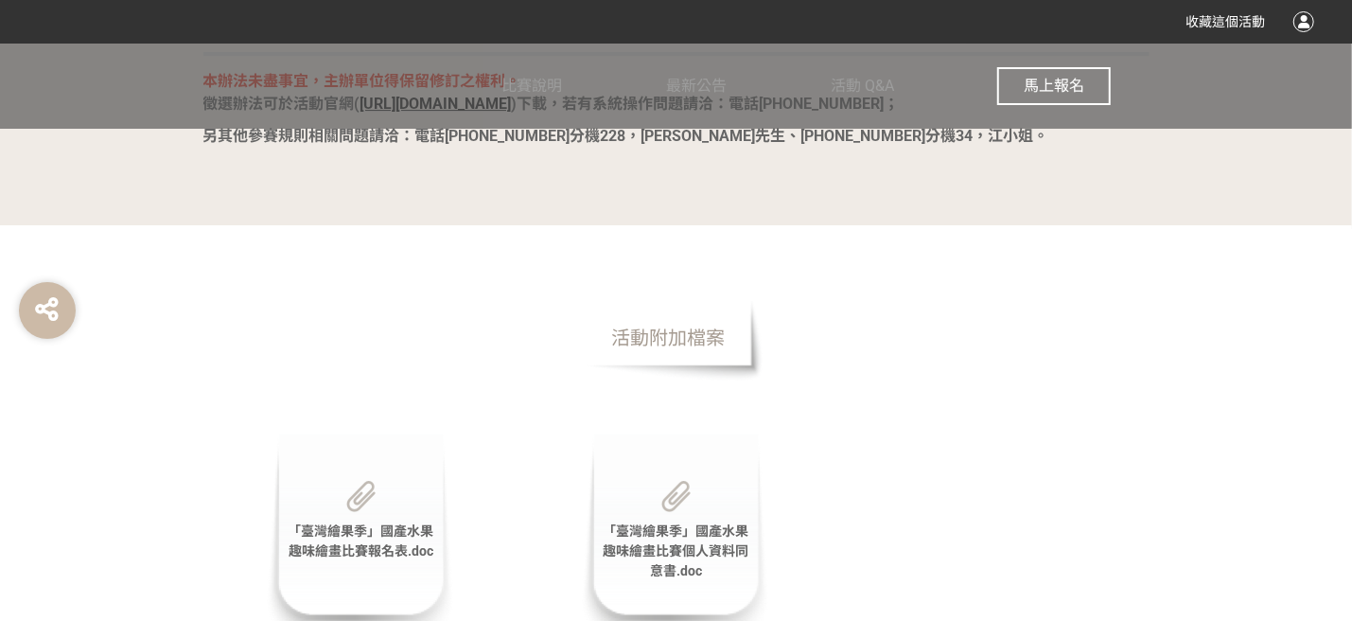
scroll to position [3784, 0]
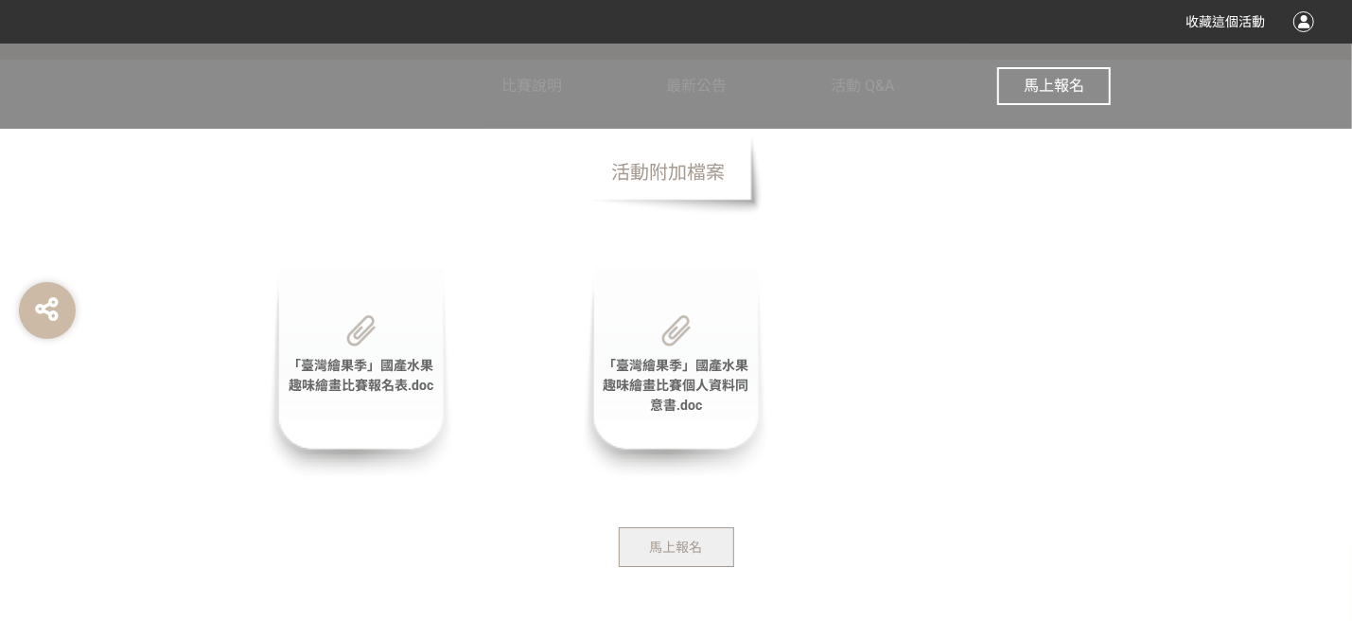
click at [1035, 89] on span "馬上報名" at bounding box center [1054, 86] width 61 height 18
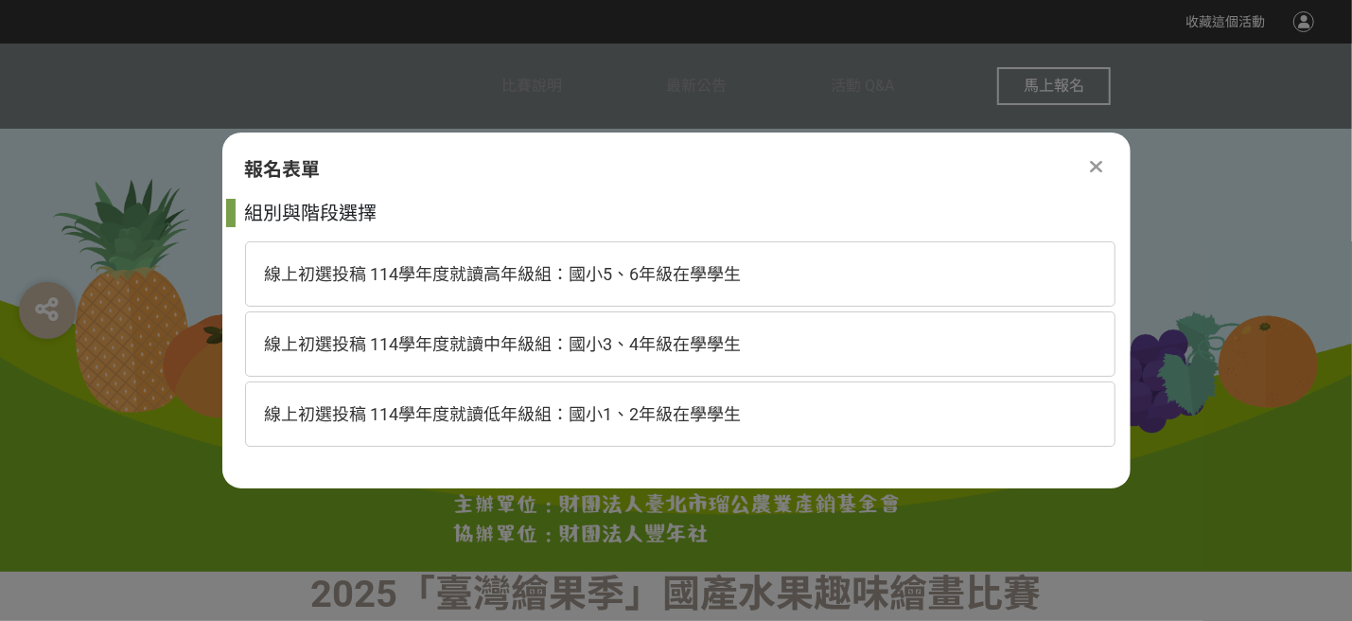
scroll to position [0, 0]
click at [587, 352] on span "線上初選投稿 114學年度就讀中年級組：國小3、4年級在學學生" at bounding box center [503, 344] width 477 height 20
select select "185293:185538"
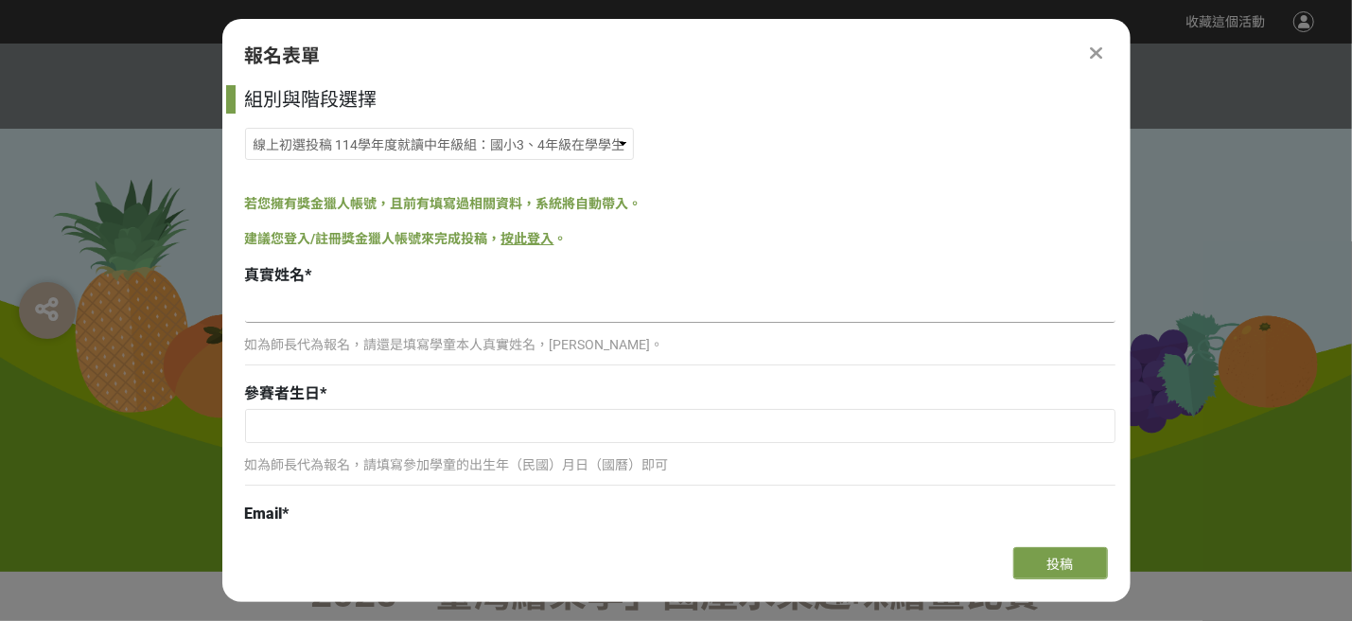
click at [269, 309] on input at bounding box center [680, 306] width 870 height 32
type input "[PERSON_NAME]"
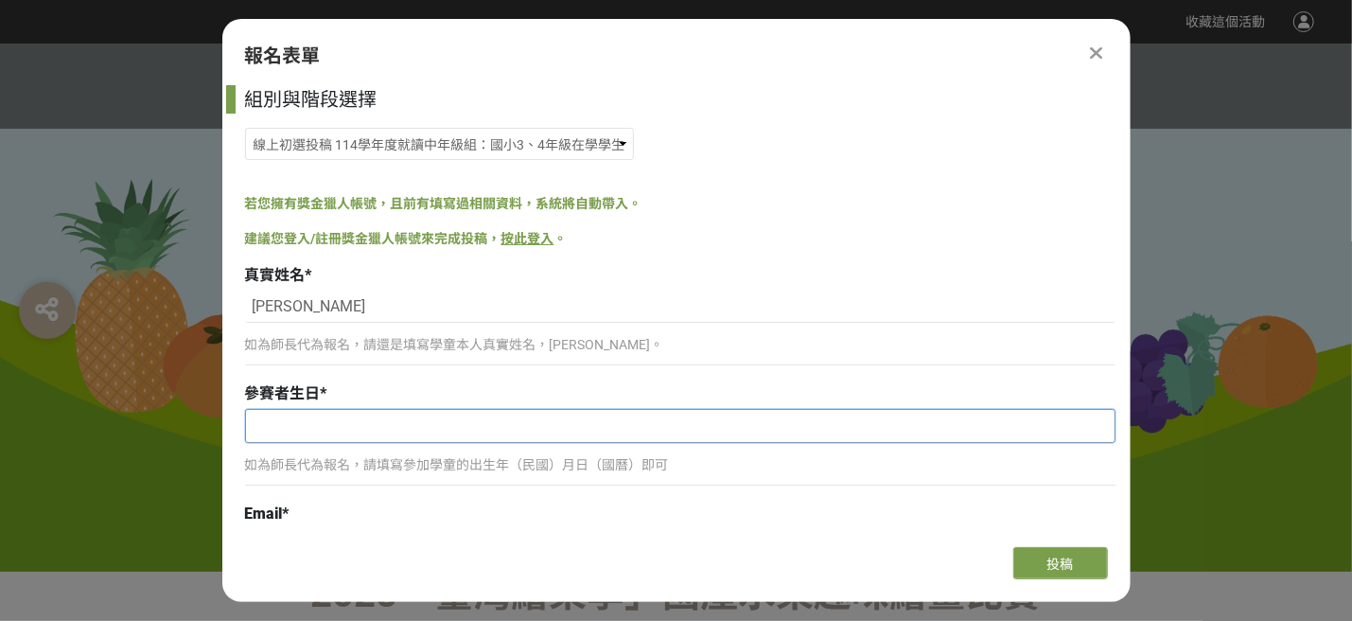
click at [254, 420] on input "text" at bounding box center [680, 426] width 869 height 32
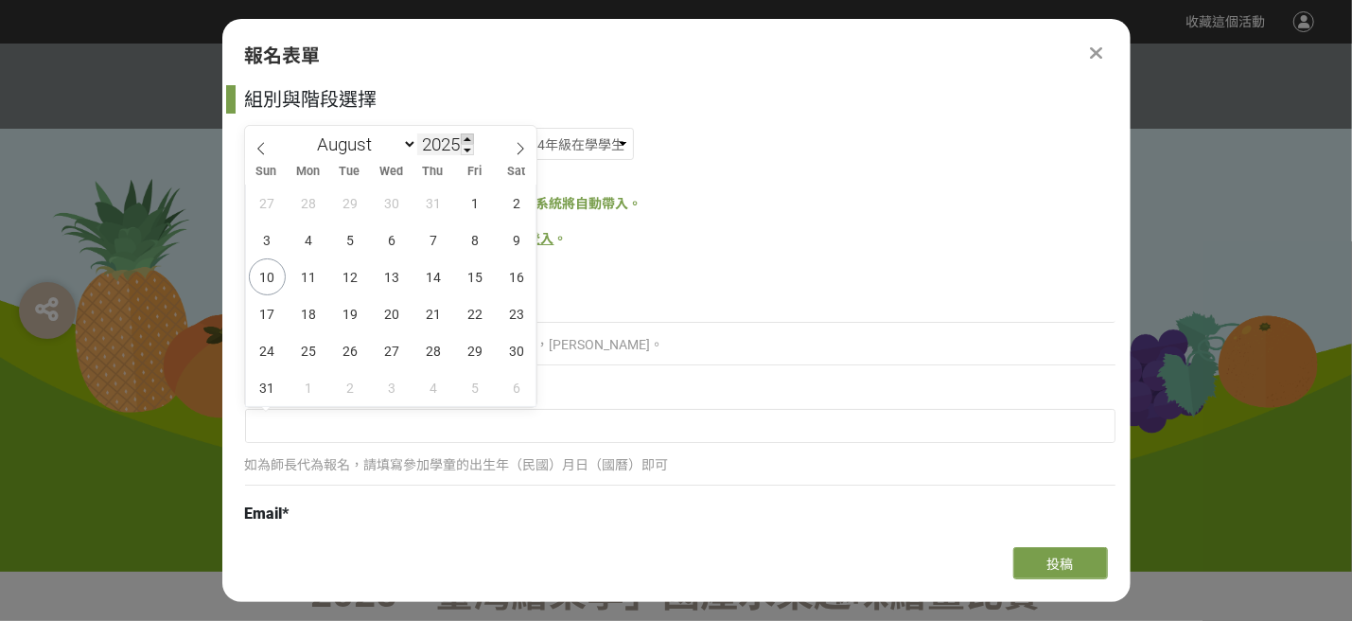
click at [468, 136] on span at bounding box center [467, 138] width 13 height 11
click at [467, 146] on span at bounding box center [467, 149] width 13 height 11
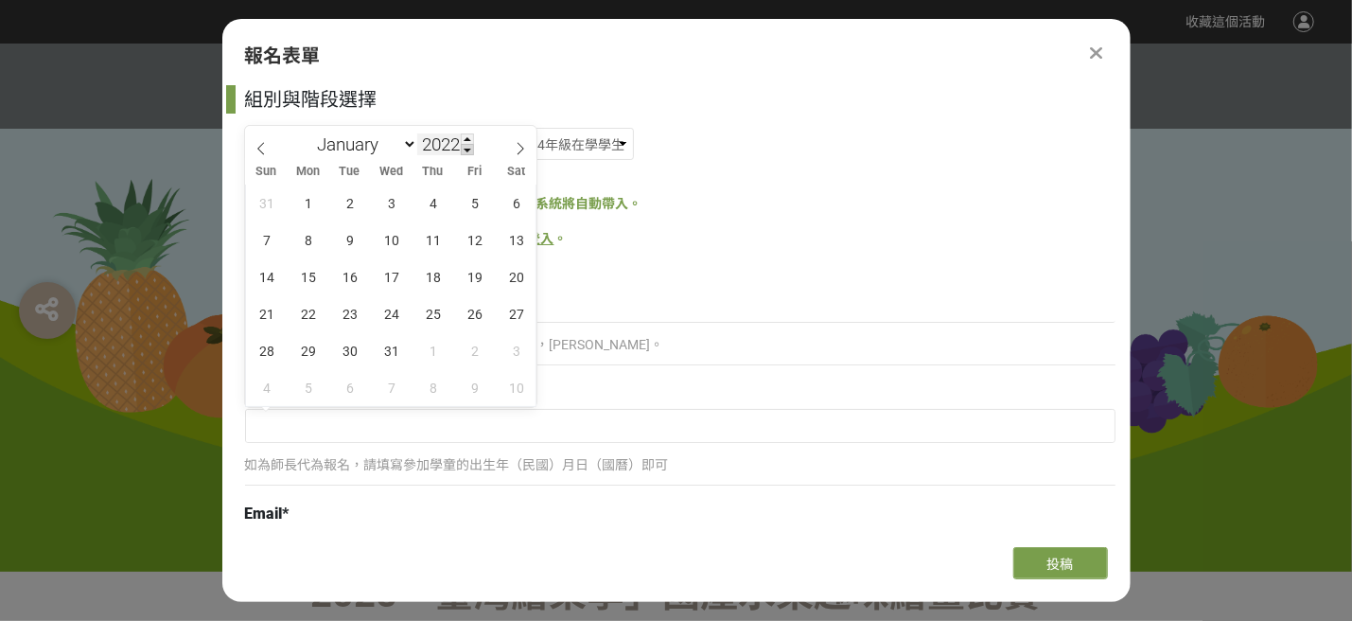
click at [467, 146] on span at bounding box center [467, 149] width 13 height 11
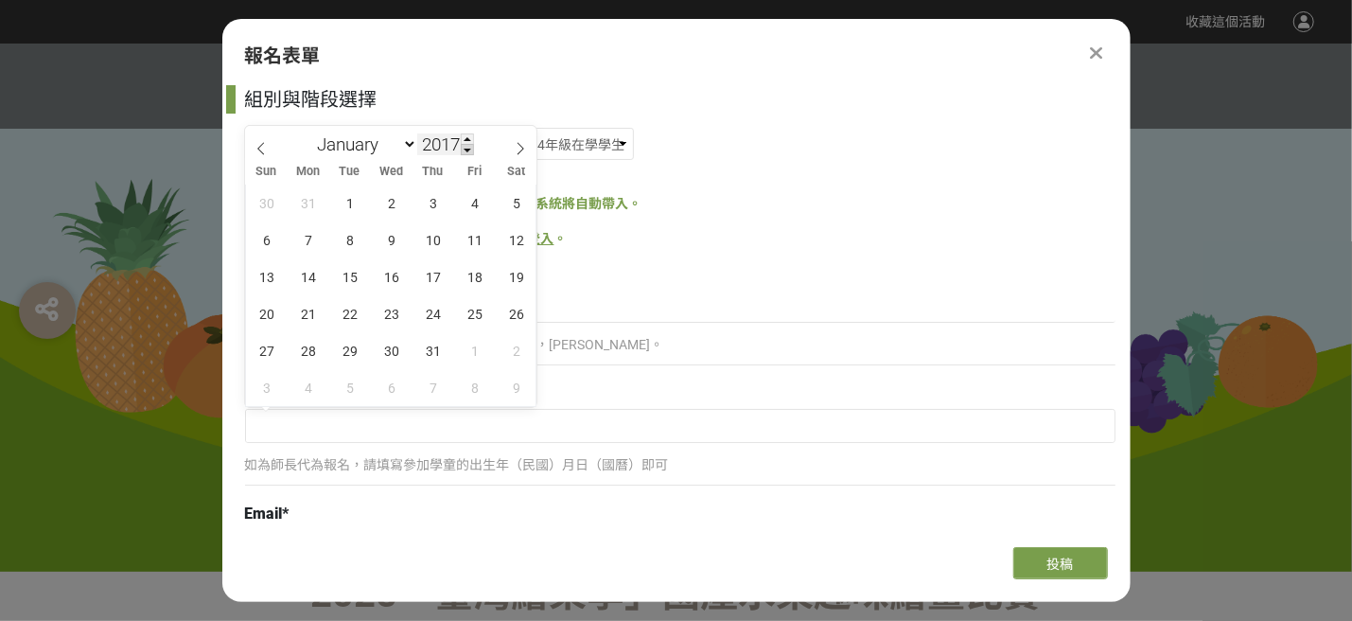
click at [467, 146] on span at bounding box center [467, 149] width 13 height 11
type input "2015"
click at [516, 149] on icon at bounding box center [520, 148] width 13 height 13
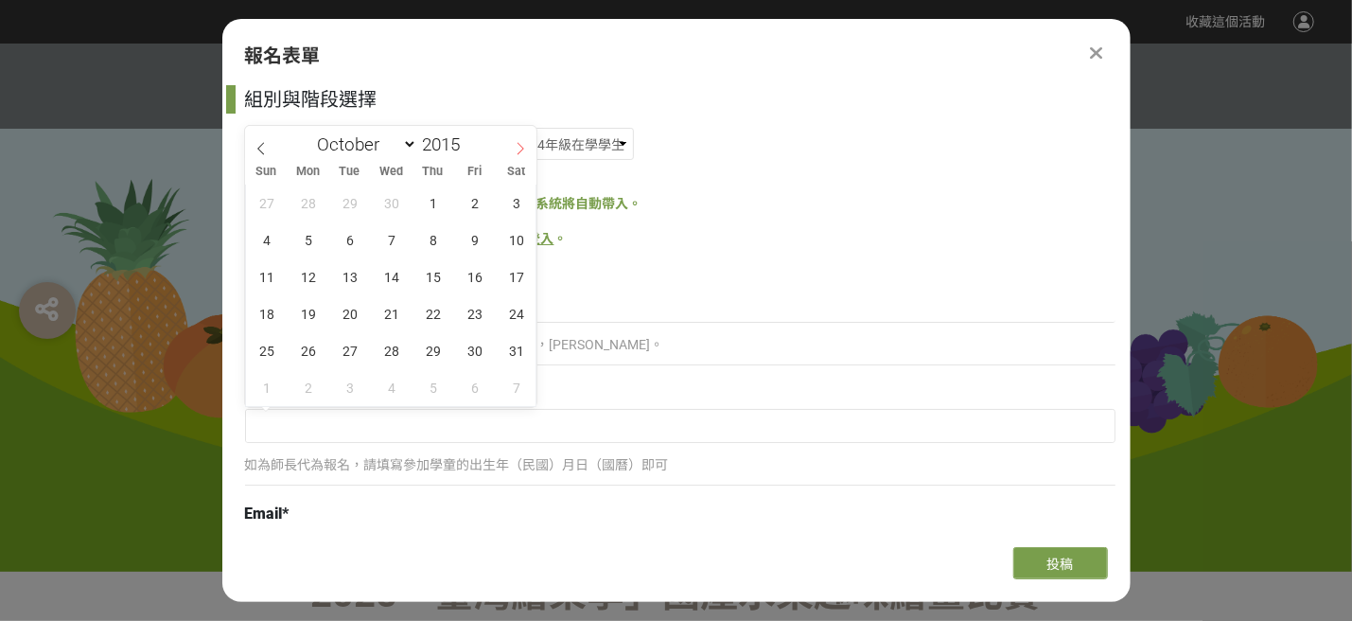
click at [516, 149] on icon at bounding box center [520, 148] width 13 height 13
select select "10"
click at [474, 311] on span "27" at bounding box center [475, 313] width 37 height 37
type input "[DATE]"
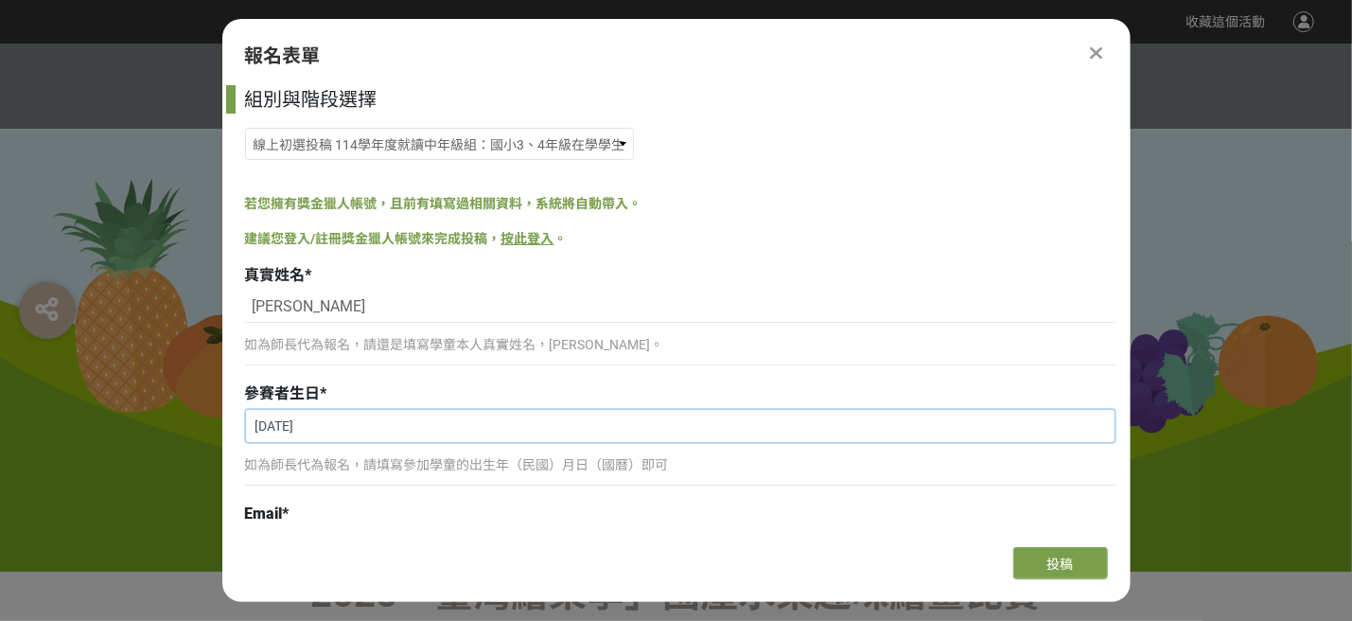
scroll to position [252, 0]
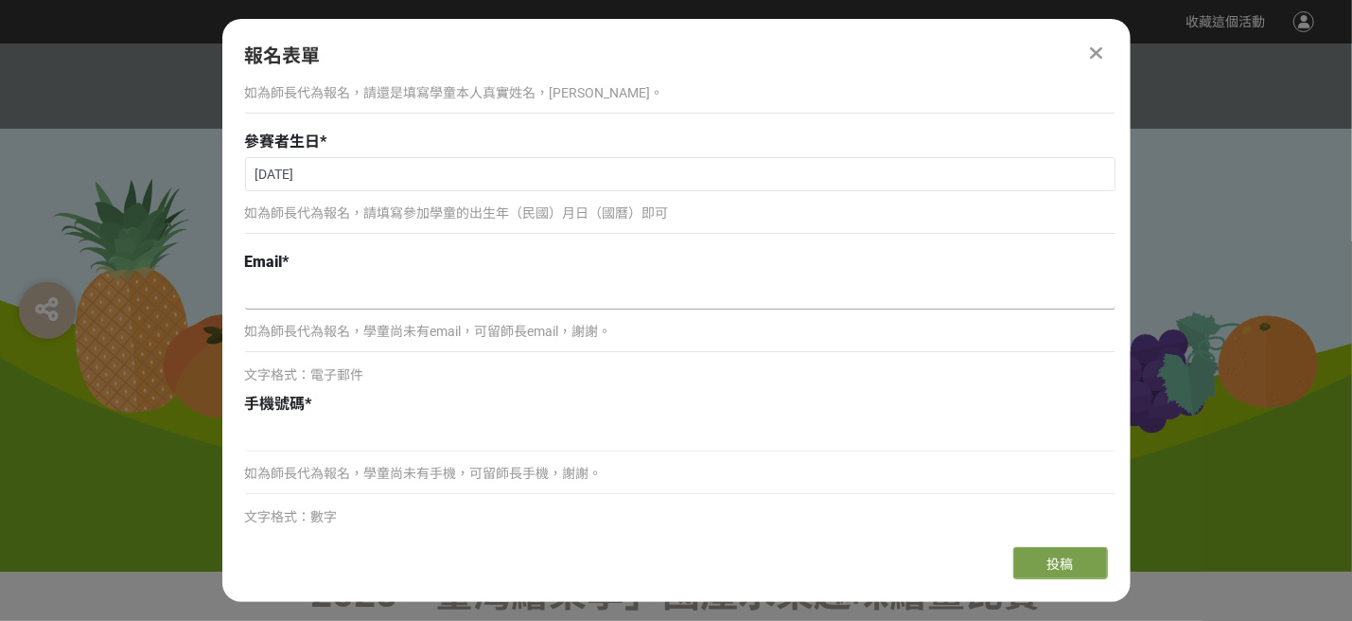
click at [267, 296] on input at bounding box center [680, 293] width 870 height 32
type input "木"
type input "[EMAIL_ADDRESS][DOMAIN_NAME]"
click at [296, 438] on input at bounding box center [680, 435] width 870 height 32
type input "0963589636"
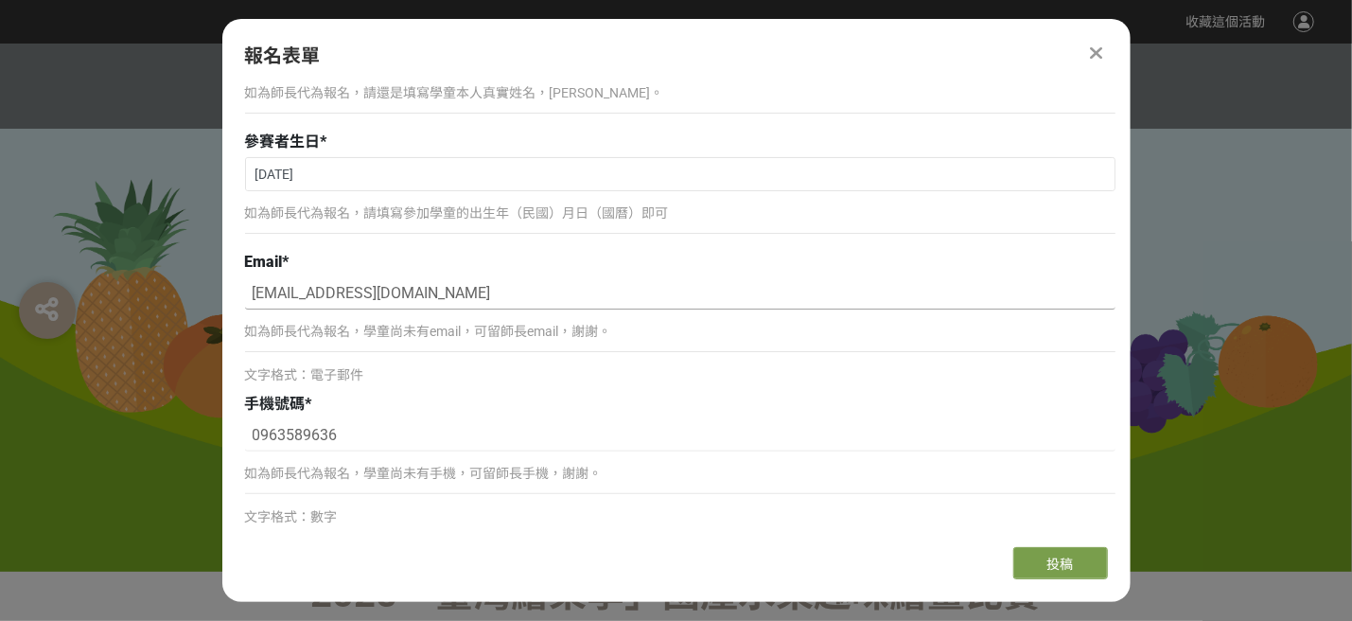
click at [254, 291] on input "[EMAIL_ADDRESS][DOMAIN_NAME]" at bounding box center [680, 293] width 870 height 32
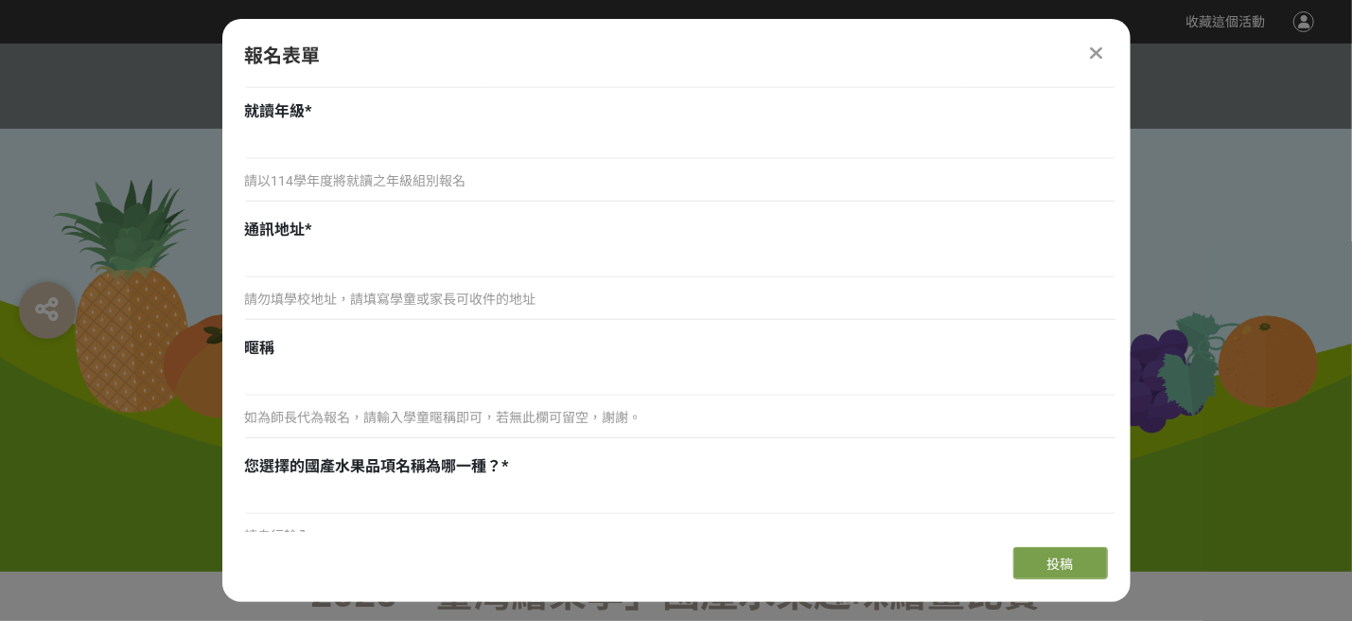
scroll to position [504, 0]
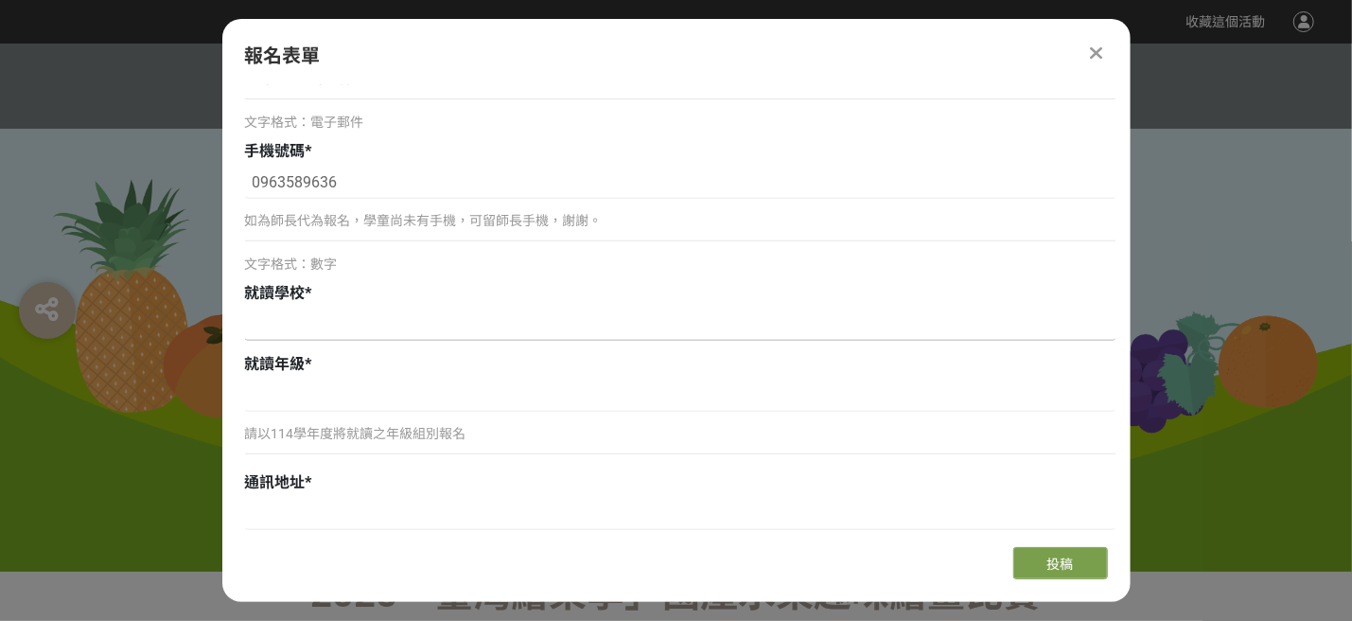
type input "[EMAIL_ADDRESS][DOMAIN_NAME]"
click at [263, 331] on input at bounding box center [680, 324] width 870 height 32
type input "手"
type input "[GEOGRAPHIC_DATA][GEOGRAPHIC_DATA][GEOGRAPHIC_DATA]"
click at [256, 404] on input at bounding box center [680, 395] width 870 height 32
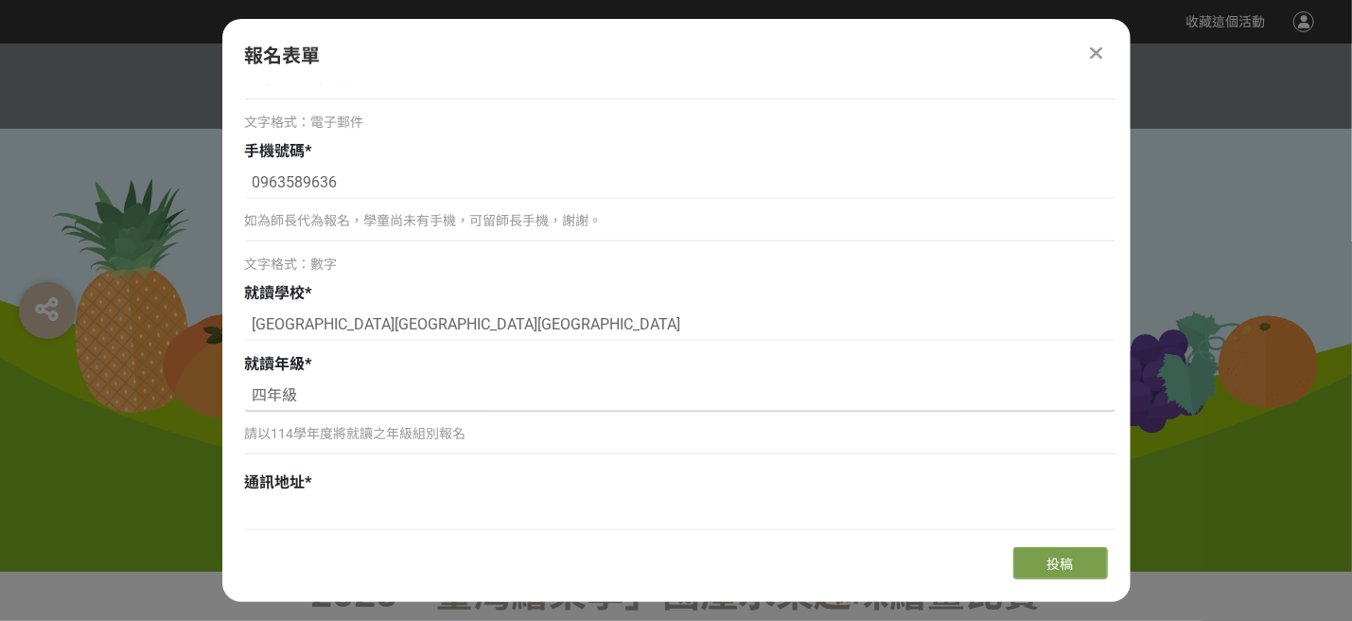
type input "四年級"
click at [266, 527] on div "請勿填學校地址，請填寫學童或家長可收件的地址" at bounding box center [680, 540] width 870 height 84
click at [270, 518] on input at bounding box center [680, 514] width 870 height 32
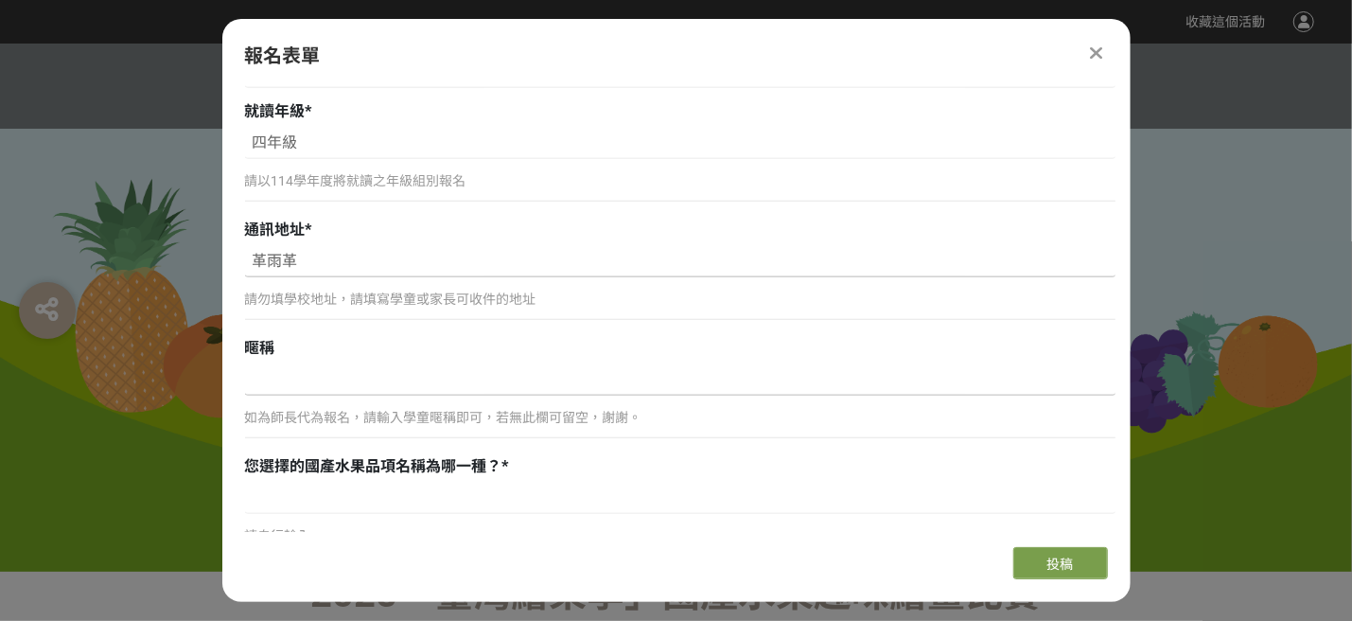
type input "革雨革艸"
type input "[STREET_ADDRESS]"
click at [264, 387] on input at bounding box center [680, 379] width 870 height 32
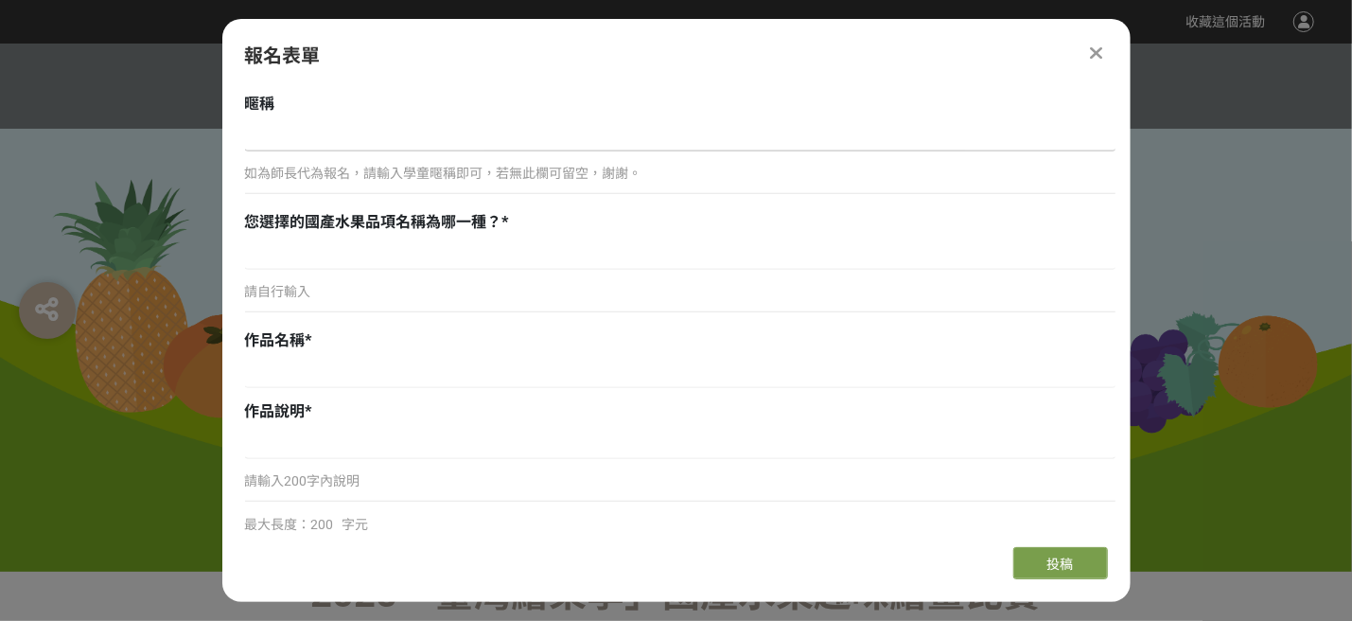
scroll to position [1009, 0]
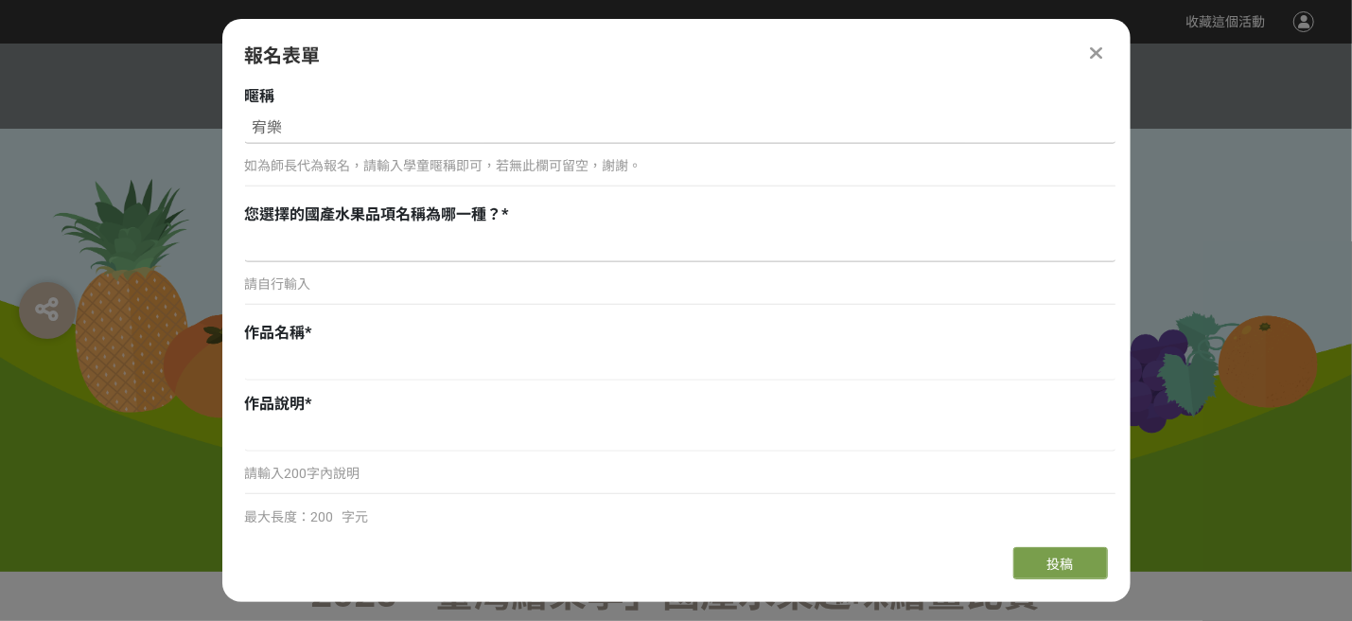
type input "宥樂"
click at [257, 253] on input at bounding box center [680, 246] width 870 height 32
type input "番石榴"
click at [256, 370] on input at bounding box center [680, 364] width 870 height 32
type input "爸爸種的番石榴"
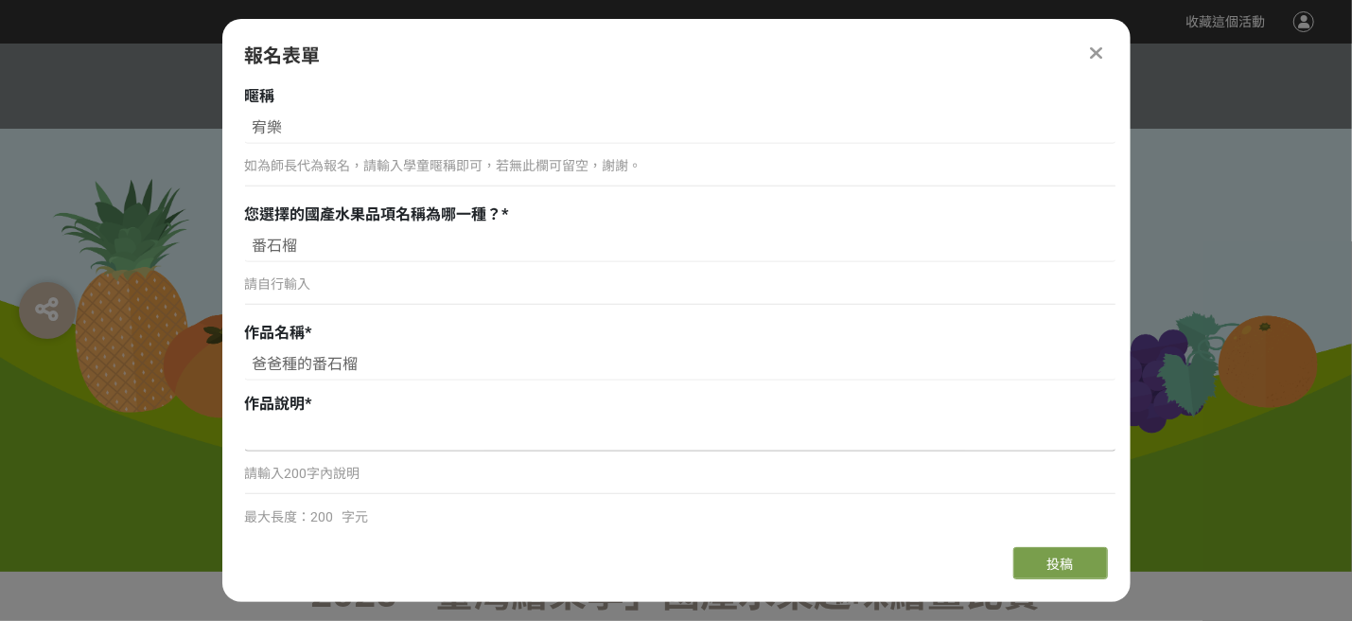
click at [262, 438] on input at bounding box center [680, 435] width 870 height 32
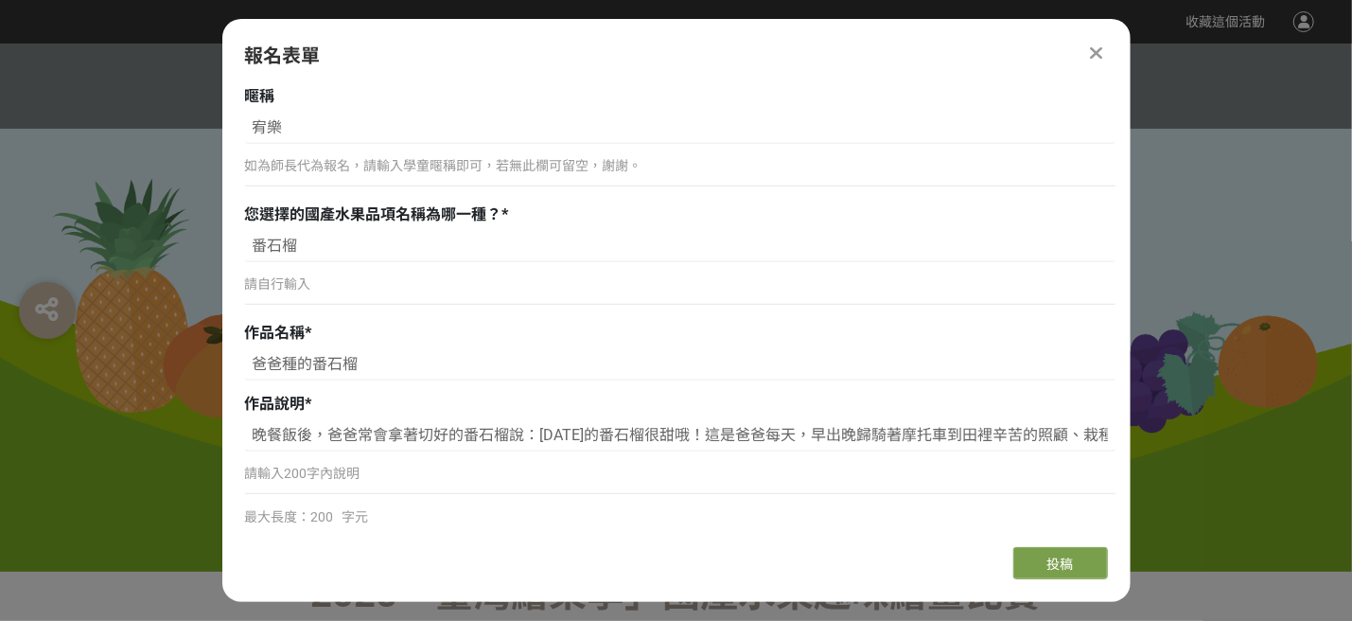
click at [310, 472] on p "請輸入200字內說明" at bounding box center [680, 474] width 870 height 20
click at [291, 469] on p "請輸入200字內說明" at bounding box center [680, 474] width 870 height 20
click at [1077, 432] on input "晚餐飯後，爸爸常會拿著切好的番石榴說：[DATE]的番石榴很甜哦！這是爸爸每天，早出晚歸騎著摩托車到田裡辛苦的照顧、栽種番石榴" at bounding box center [680, 435] width 870 height 32
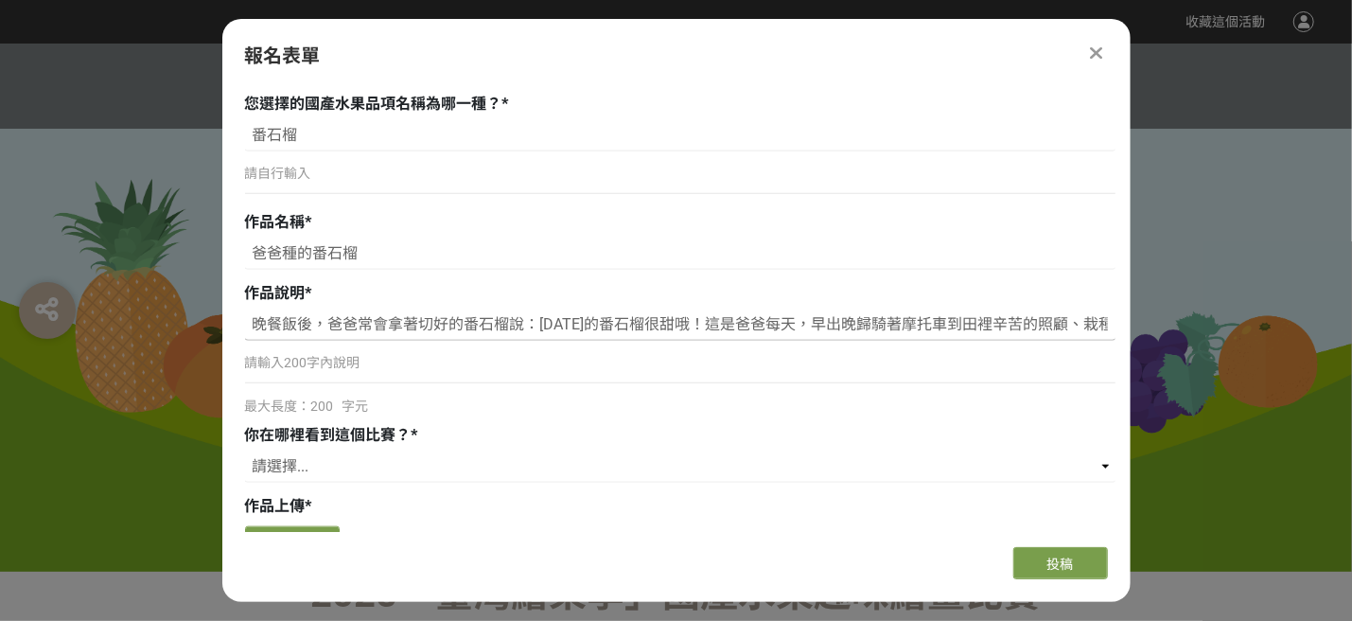
scroll to position [1106, 0]
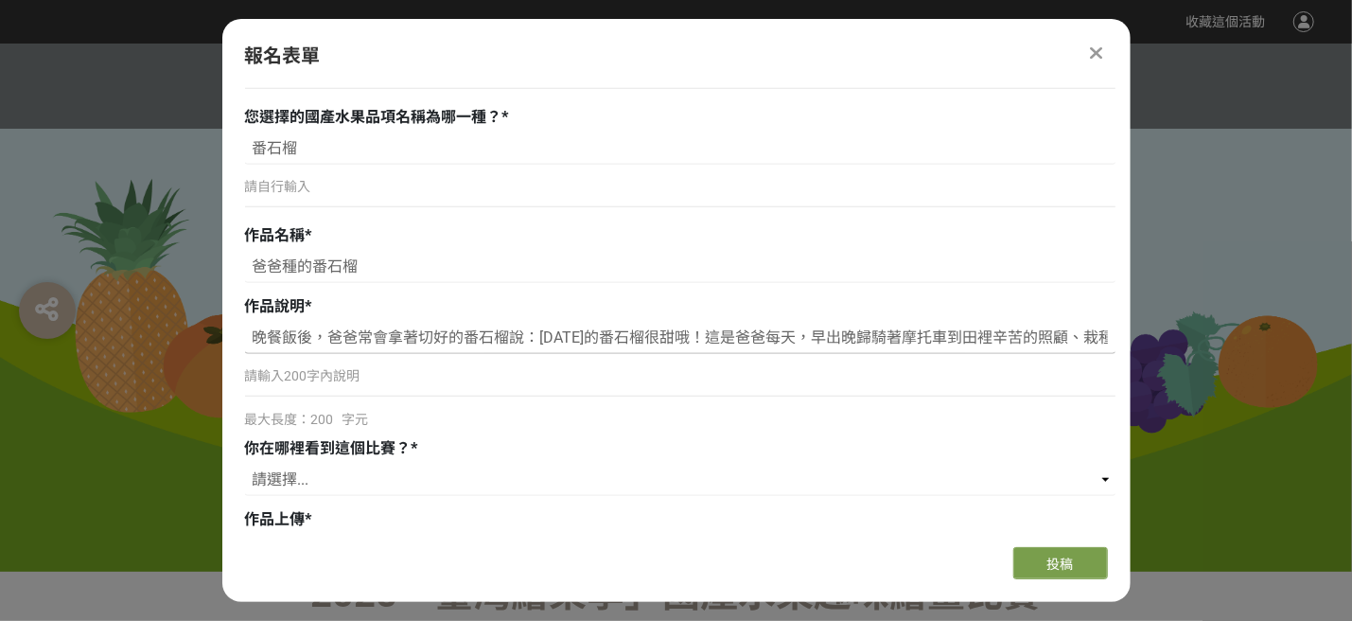
click at [1073, 336] on input "晚餐飯後，爸爸常會拿著切好的番石榴說：[DATE]的番石榴很甜哦！這是爸爸每天，早出晚歸騎著摩托車到田裡辛苦的照顧、栽種番石榴" at bounding box center [680, 338] width 870 height 32
click at [1102, 334] on input "晚餐飯後，爸爸常會拿著切好的番石榴說：[DATE]的番石榴很甜哦！這是爸爸每天，早出晚歸騎著摩托車到田裡辛苦的照顧、栽種番石榴，每每看到爸爸汗流" at bounding box center [680, 338] width 870 height 32
click at [690, 335] on input "晚餐飯後，爸爸常會拿著切好的番石榴說：[DATE]的番石榴很甜哦！這是爸爸每天，早出晚歸騎著摩托車到田裡辛苦的照顧、栽種番石榴，每每看到爸爸汗流浹背拿著農具及…" at bounding box center [680, 338] width 870 height 32
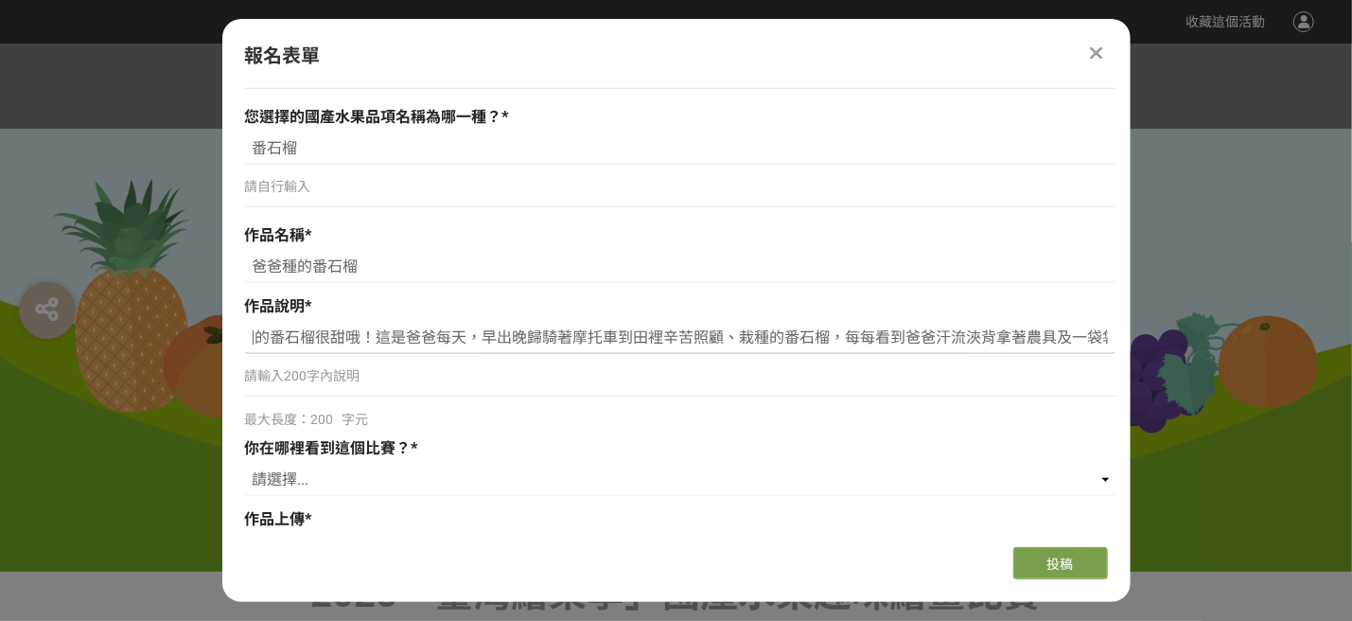
click at [827, 338] on input "晚餐飯後，爸爸常會拿著切好的番石榴說：[DATE]的番石榴很甜哦！這是爸爸每天，早出晚歸騎著摩托車到田裡辛苦照顧、栽種的番石榴，每每看到爸爸汗流浹背拿著農具及…" at bounding box center [680, 338] width 870 height 32
click at [874, 332] on input "晚餐飯後，爸爸常會拿著切好的番石榴說：[DATE]的番石榴很甜哦！這是爸爸每天，早出晚歸騎著摩托車到田裡辛苦照顧、栽種的番石榴；每每看到爸爸汗流浹背拿著農具及…" at bounding box center [680, 338] width 870 height 32
click at [923, 334] on input "晚餐飯後，爸爸常會拿著切好的番石榴說：[DATE]的番石榴很甜哦！這是爸爸每天，早出晚歸騎著摩托車到田裡辛苦照顧、栽種的番石榴；每每看到爸爸汗流浹背，拿著農具…" at bounding box center [680, 338] width 870 height 32
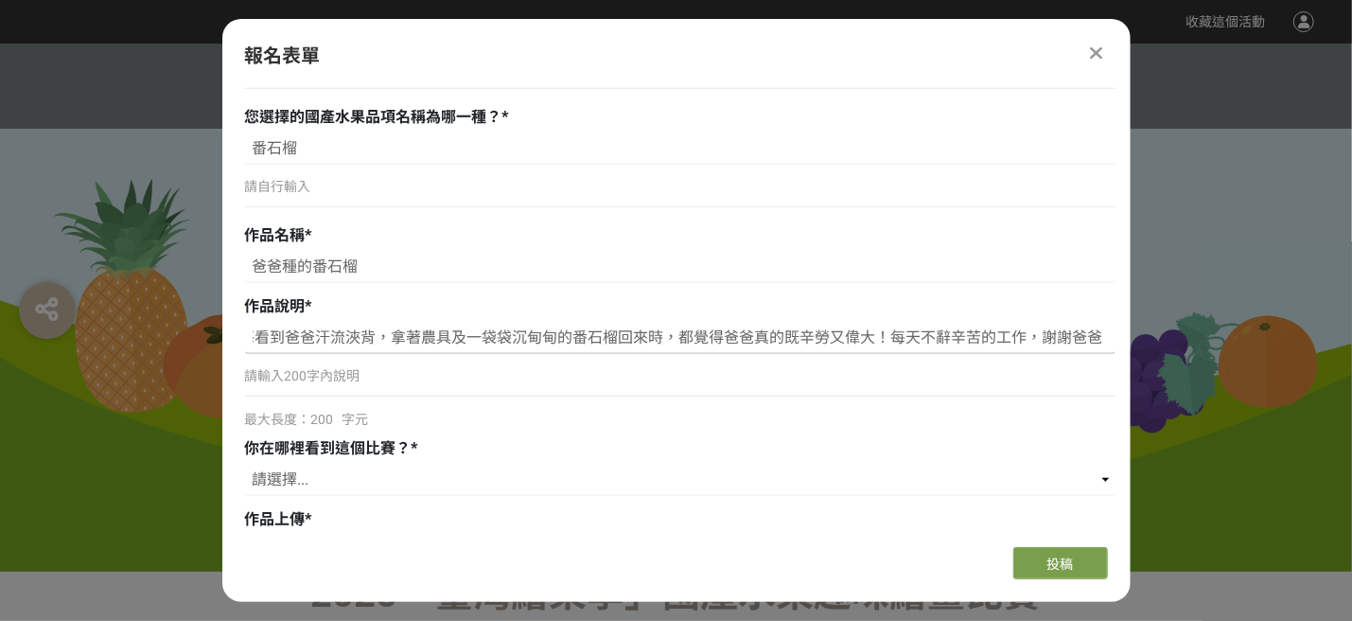
click at [284, 331] on input "晚餐飯後，爸爸常會拿著切好的番石榴說：[DATE]的番石榴很甜哦！這是爸爸每天，早出晚歸騎著摩托車到田裡辛苦照顧、栽種的番石榴；每每看到爸爸汗流浹背，拿著農具…" at bounding box center [680, 338] width 870 height 32
drag, startPoint x: 254, startPoint y: 335, endPoint x: 1103, endPoint y: 343, distance: 849.7
click at [1103, 343] on input "晚餐飯後，爸爸常會拿著切好的番石榴說：[DATE]的番石榴很甜哦！這是爸爸每天，早出晚歸騎著摩托車到田裡辛苦照顧、栽種的番石榴；每每看到爸爸汗流浹背，拿著農具…" at bounding box center [680, 338] width 870 height 32
type input "晚餐飯後，爸爸常會拿著切好的番石榴說：[DATE]的番石榴很甜哦！這是爸爸每天，早出晚歸騎著摩托車到田裡辛苦照顧、栽種的番石榴；每每看到爸爸汗流浹背，拿著農具…"
click at [287, 475] on select "請選擇... 獎金獵人網站 Facebook / Instagram 校園講座 / 老師系上推薦 電子郵件 海報 其他" at bounding box center [680, 480] width 870 height 32
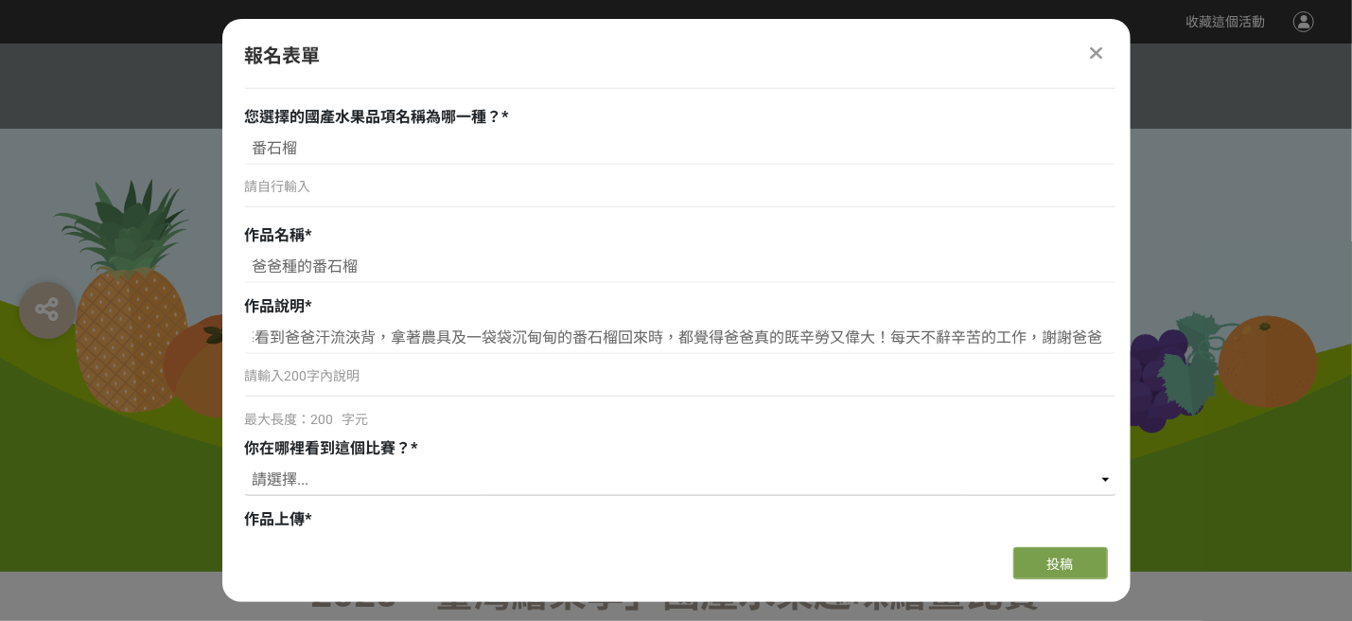
scroll to position [0, 0]
select select "校園講座 / 老師系上推薦"
click at [245, 464] on select "請選擇... 獎金獵人網站 Facebook / Instagram 校園講座 / 老師系上推薦 電子郵件 海報 其他" at bounding box center [680, 480] width 870 height 32
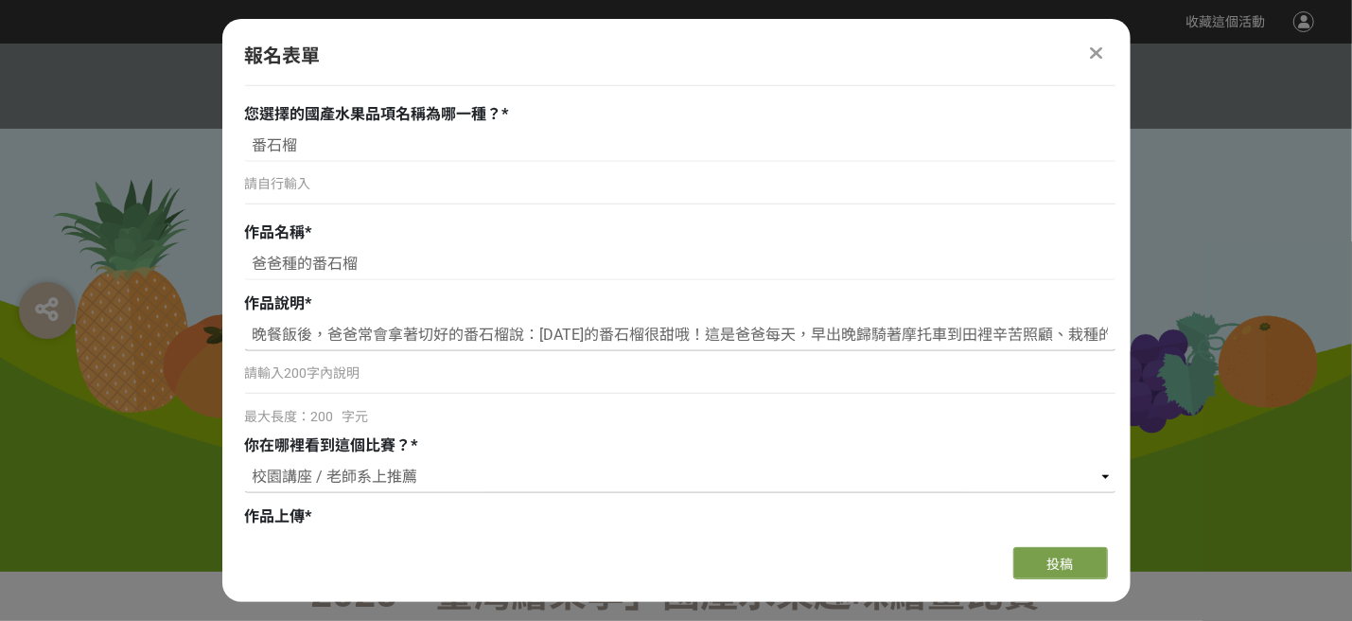
scroll to position [1106, 0]
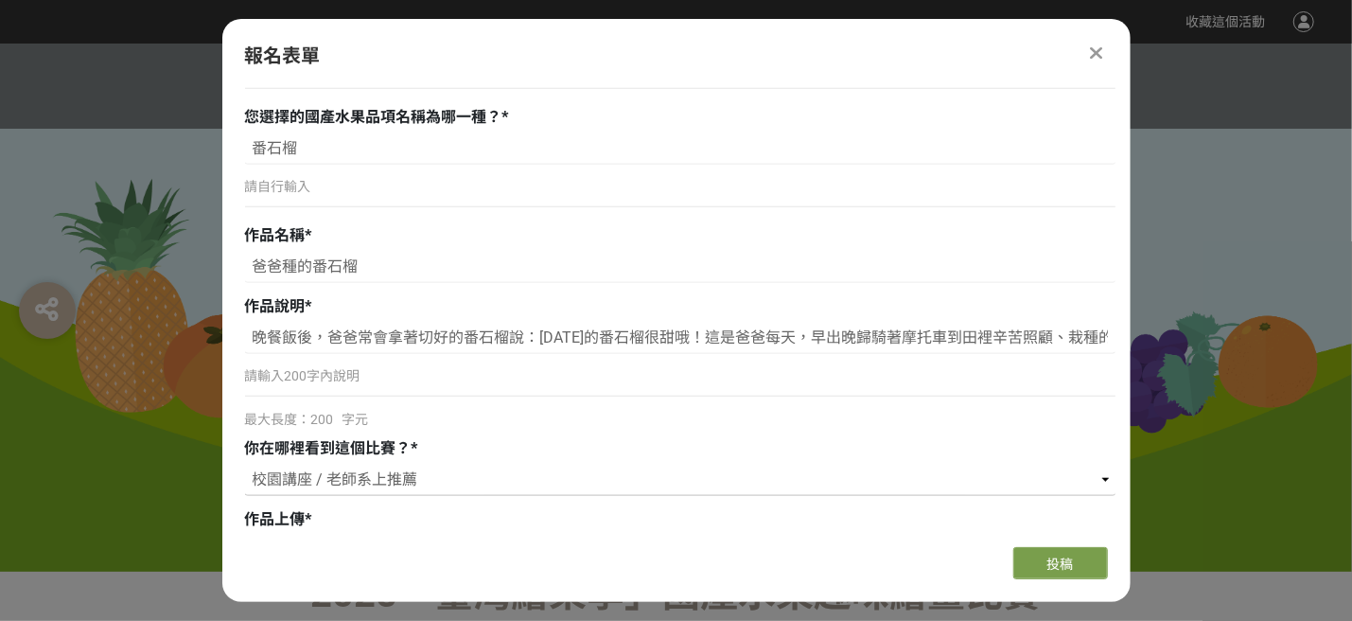
click at [349, 477] on select "請選擇... 獎金獵人網站 Facebook / Instagram 校園講座 / 老師系上推薦 電子郵件 海報 其他" at bounding box center [680, 480] width 870 height 32
click at [312, 476] on select "請選擇... 獎金獵人網站 Facebook / Instagram 校園講座 / 老師系上推薦 電子郵件 海報 其他" at bounding box center [680, 480] width 870 height 32
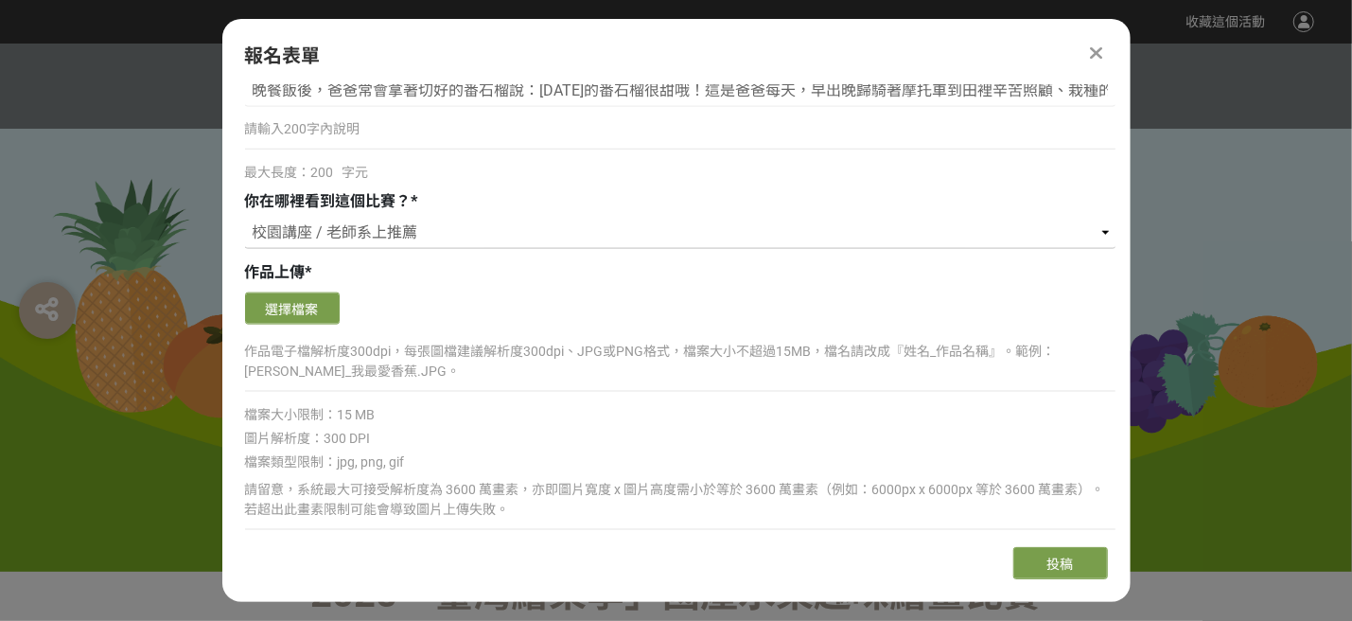
scroll to position [1359, 0]
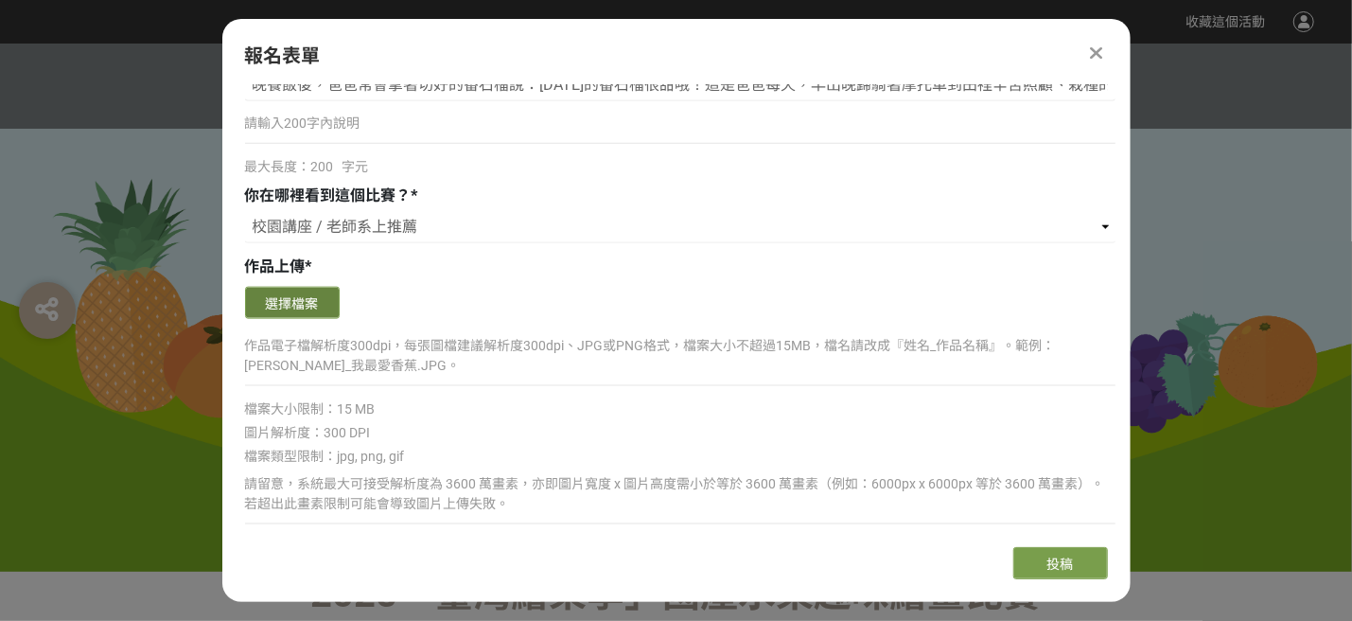
click at [304, 293] on button "選擇檔案" at bounding box center [292, 303] width 95 height 32
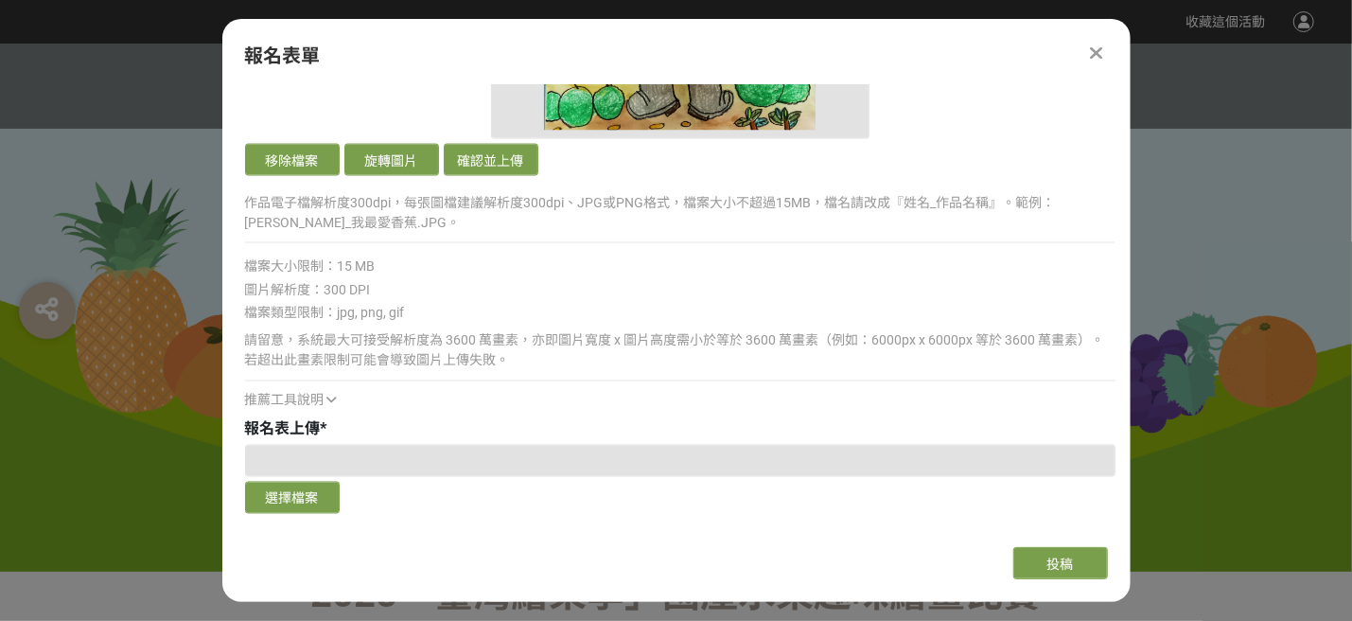
scroll to position [1717, 0]
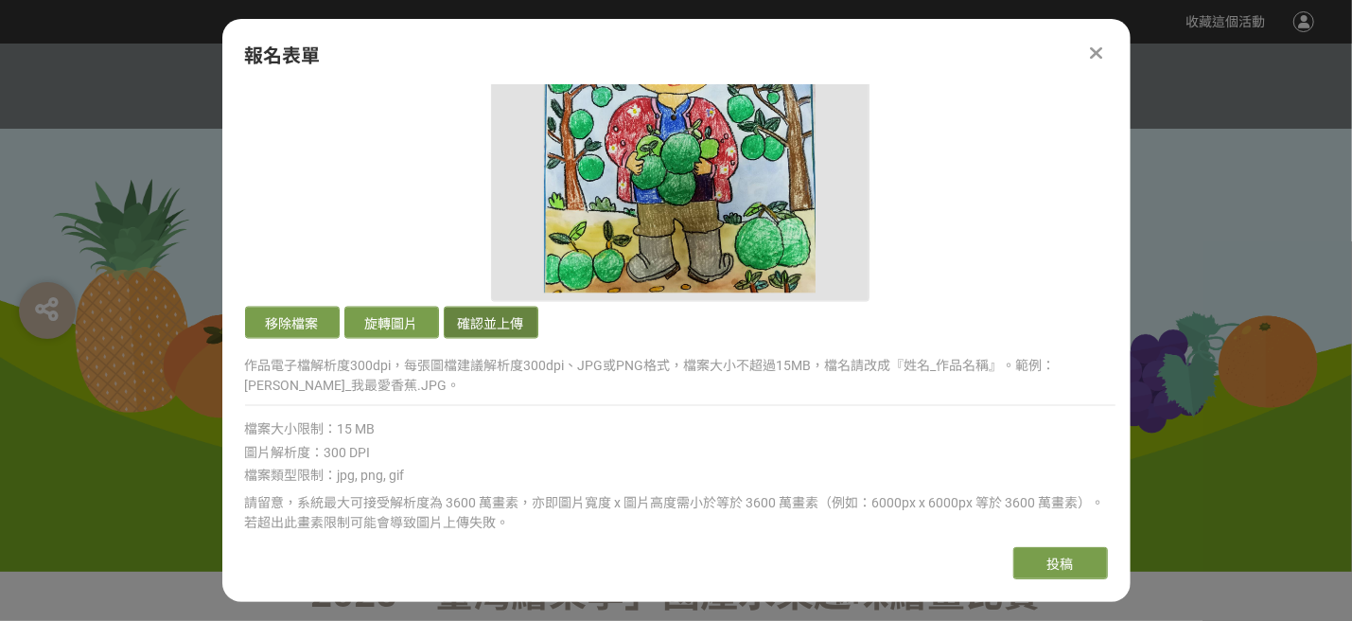
click at [492, 325] on button "確認並上傳" at bounding box center [491, 323] width 95 height 32
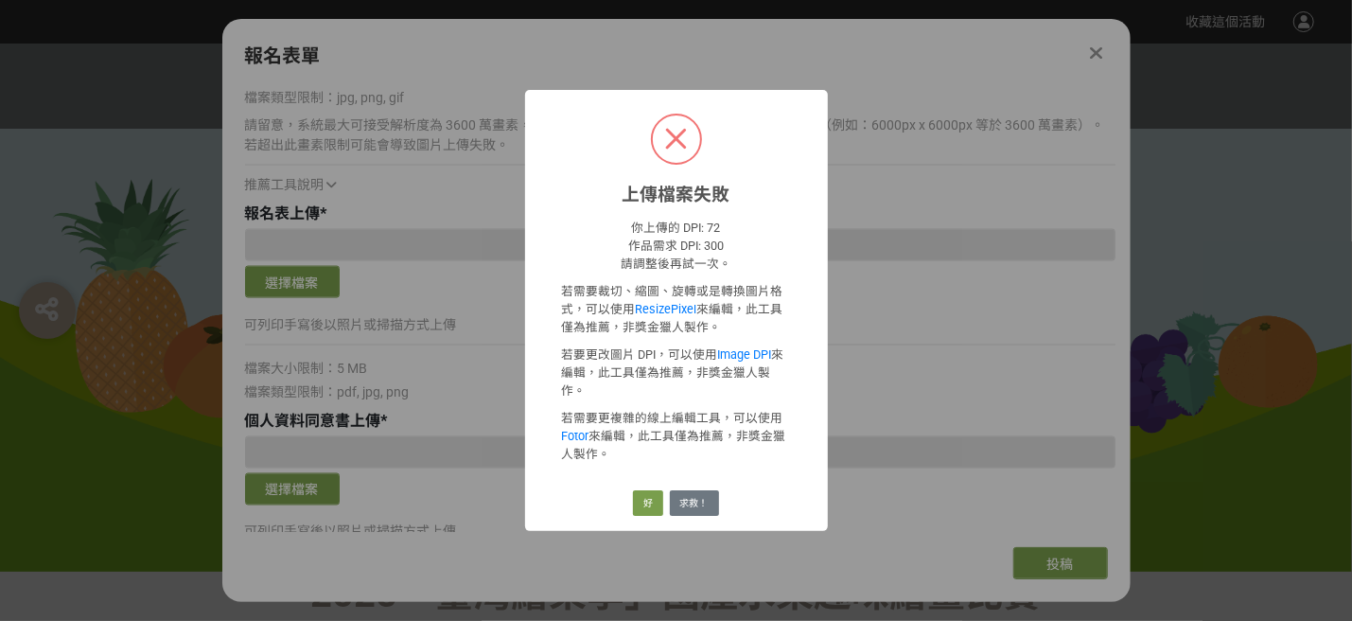
scroll to position [1339, 0]
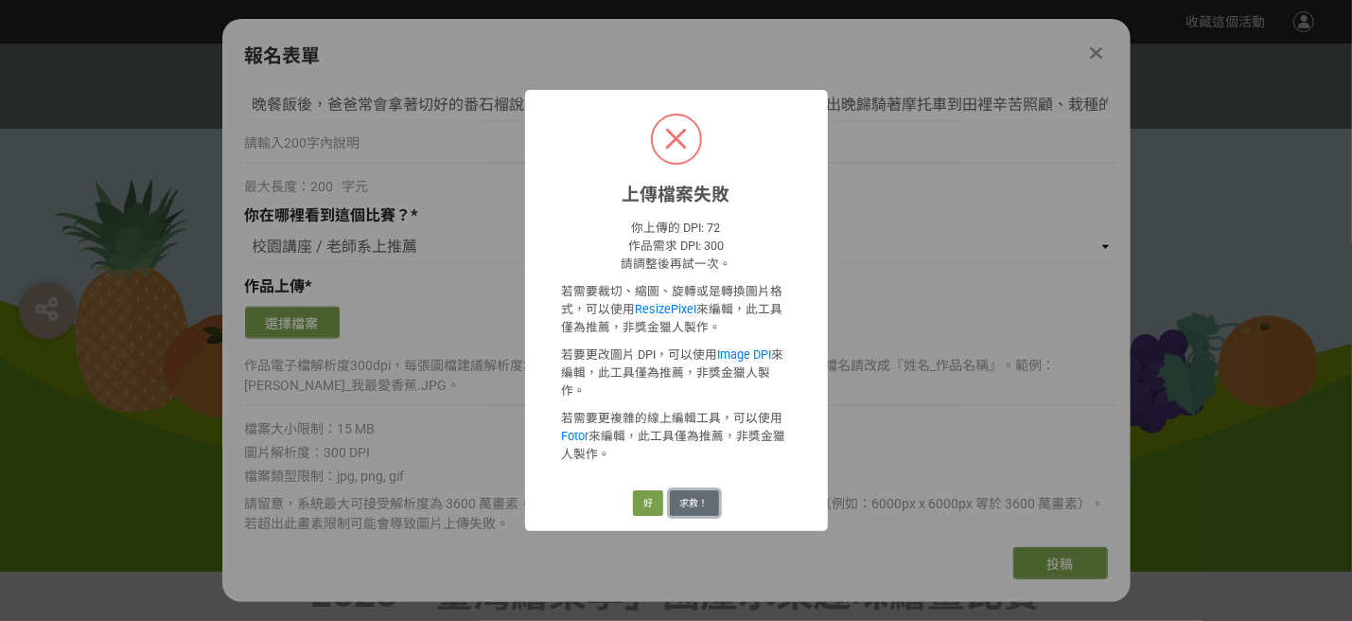
click at [683, 490] on button "求救！" at bounding box center [694, 503] width 49 height 26
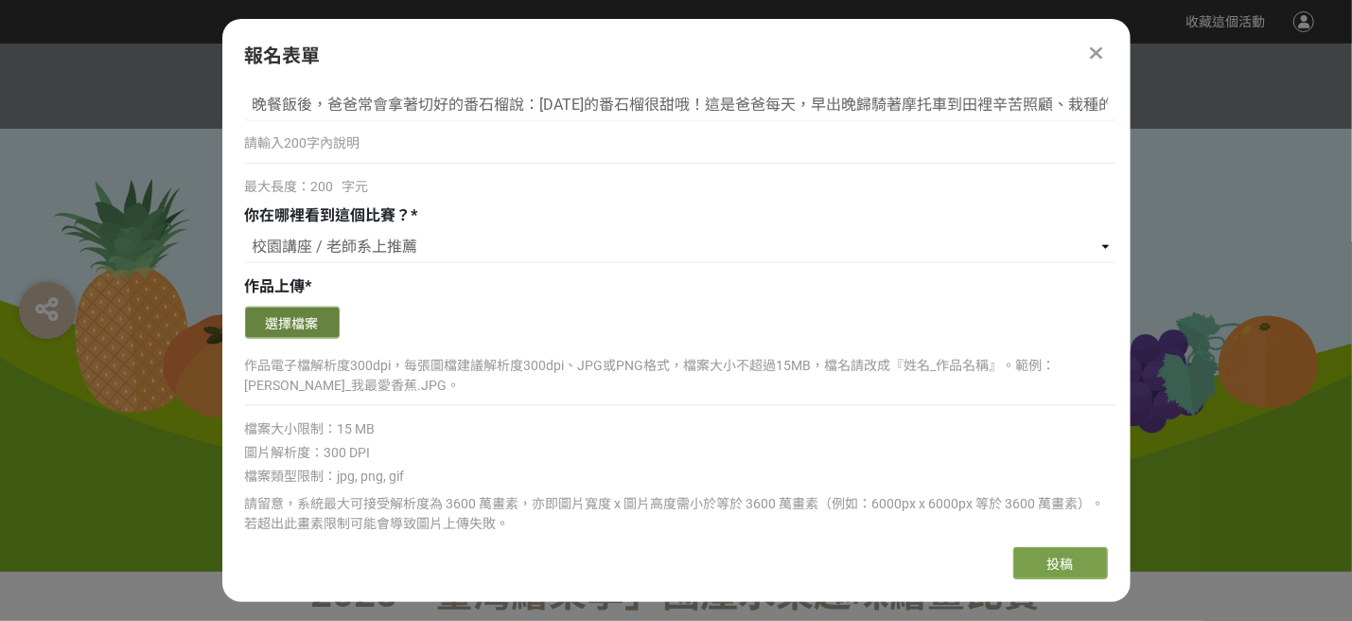
click at [312, 322] on button "選擇檔案" at bounding box center [292, 323] width 95 height 32
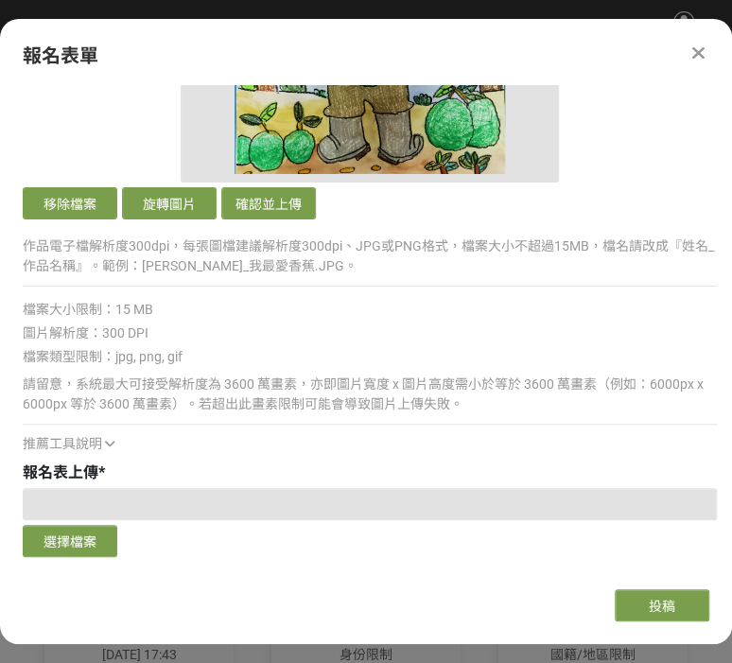
scroll to position [1843, 0]
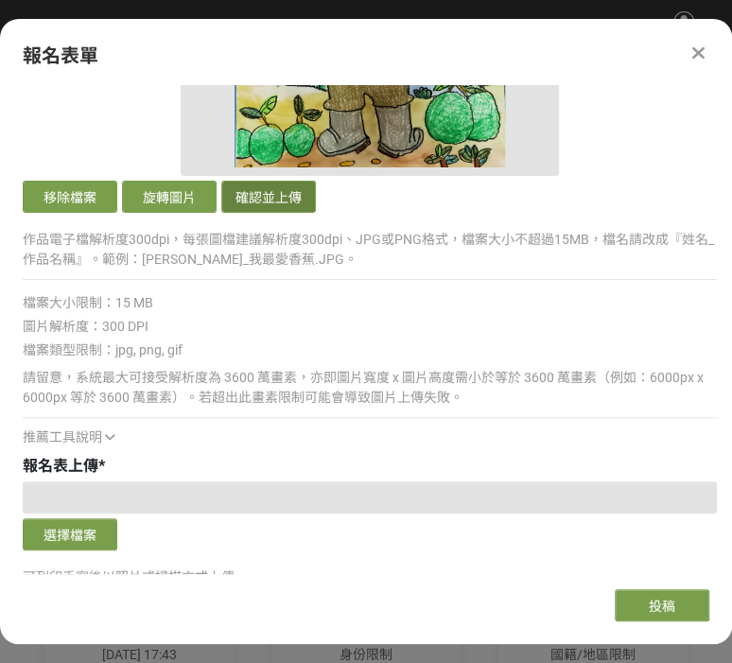
click at [286, 197] on button "確認並上傳" at bounding box center [268, 197] width 95 height 32
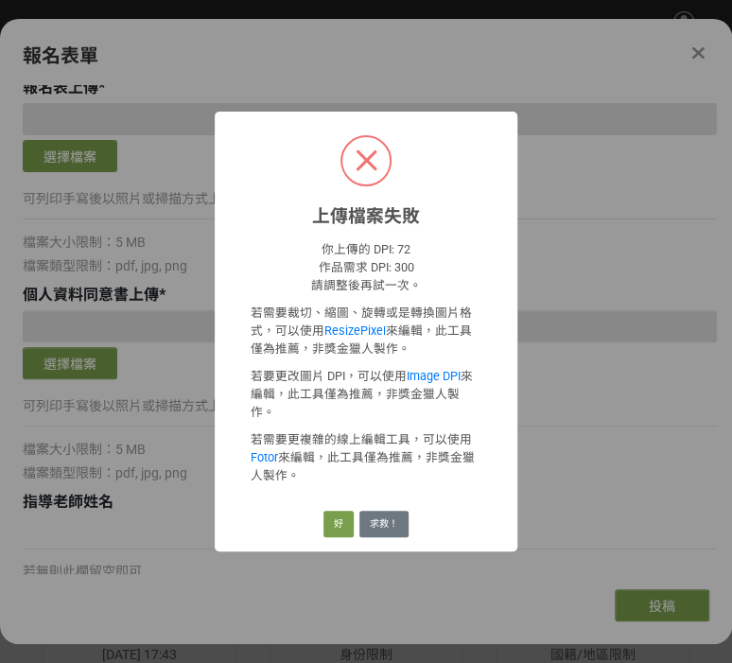
scroll to position [1465, 0]
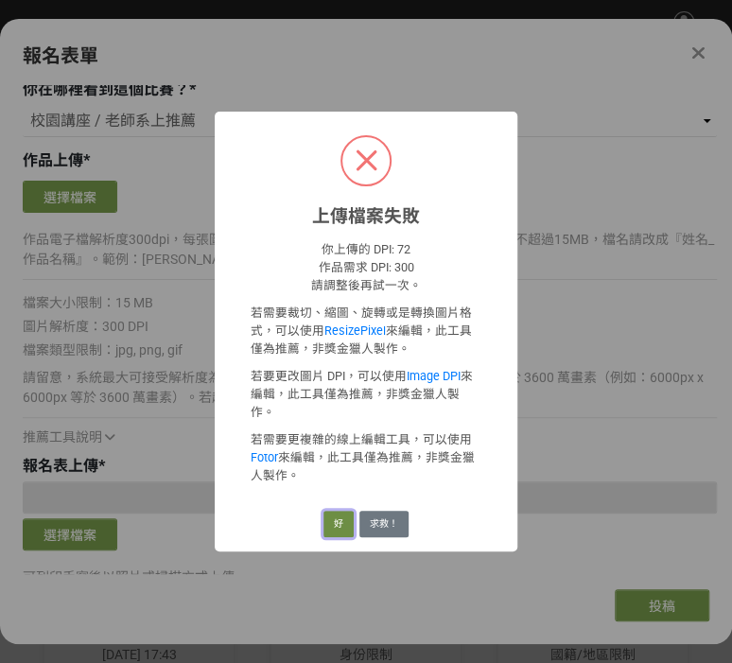
click at [332, 511] on button "好" at bounding box center [339, 524] width 30 height 26
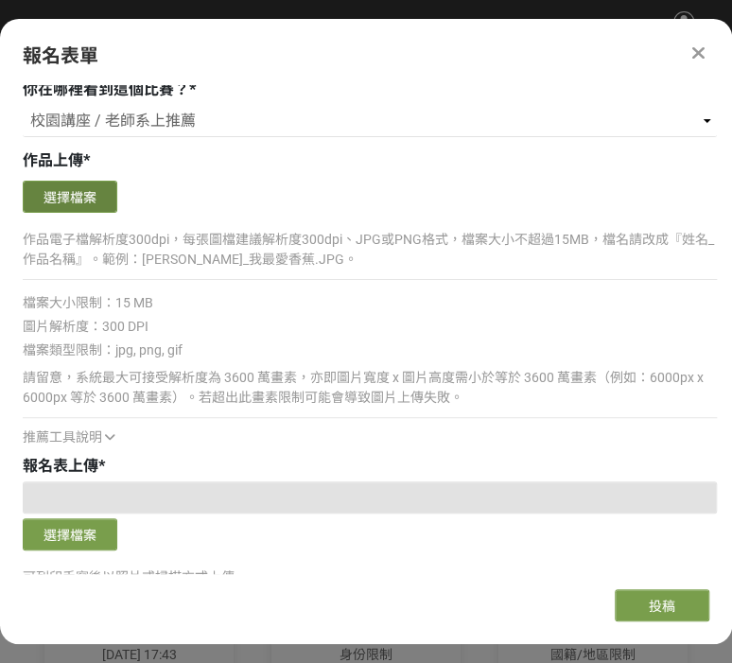
click at [82, 195] on button "選擇檔案" at bounding box center [70, 197] width 95 height 32
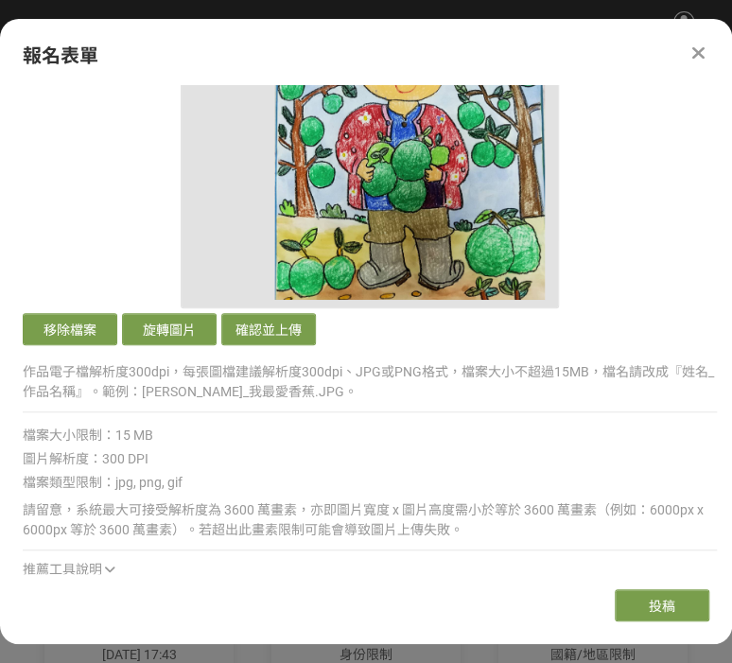
scroll to position [1717, 0]
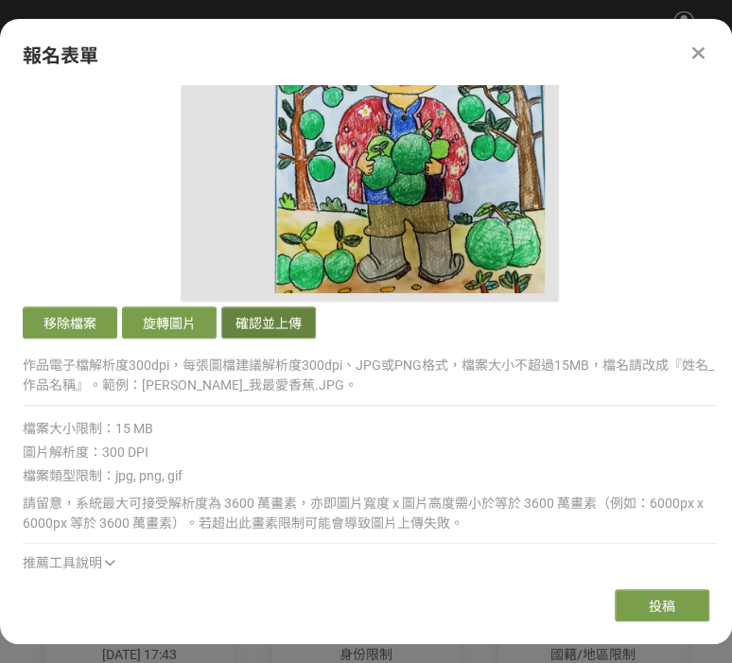
click at [268, 316] on button "確認並上傳" at bounding box center [268, 323] width 95 height 32
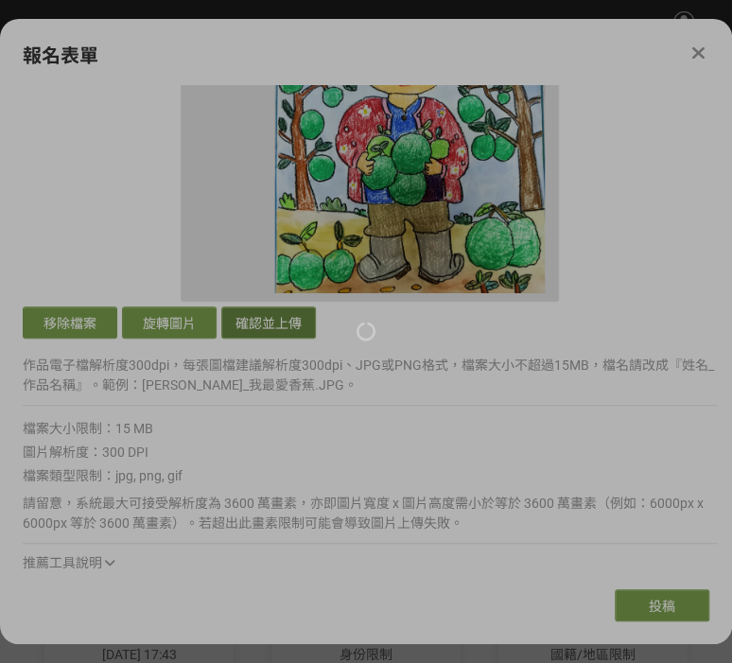
scroll to position [1339, 0]
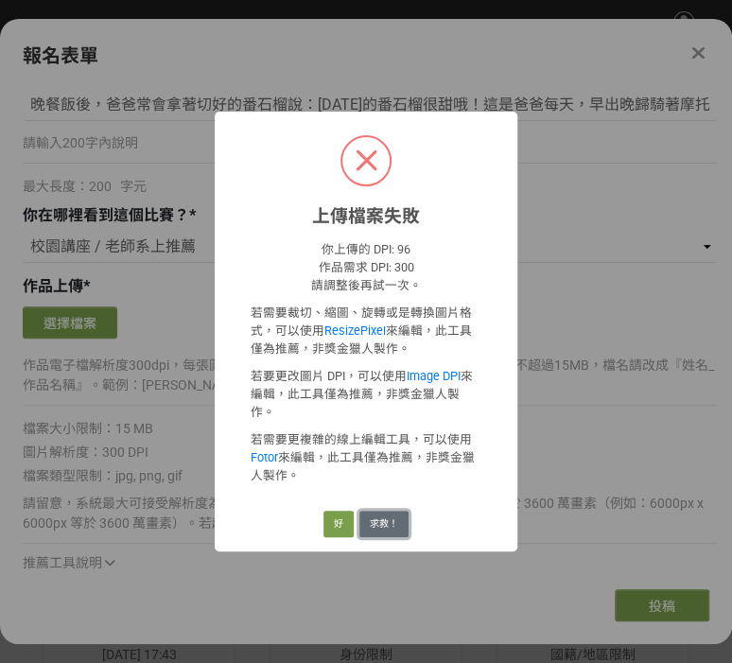
click at [395, 514] on button "求救！" at bounding box center [384, 524] width 49 height 26
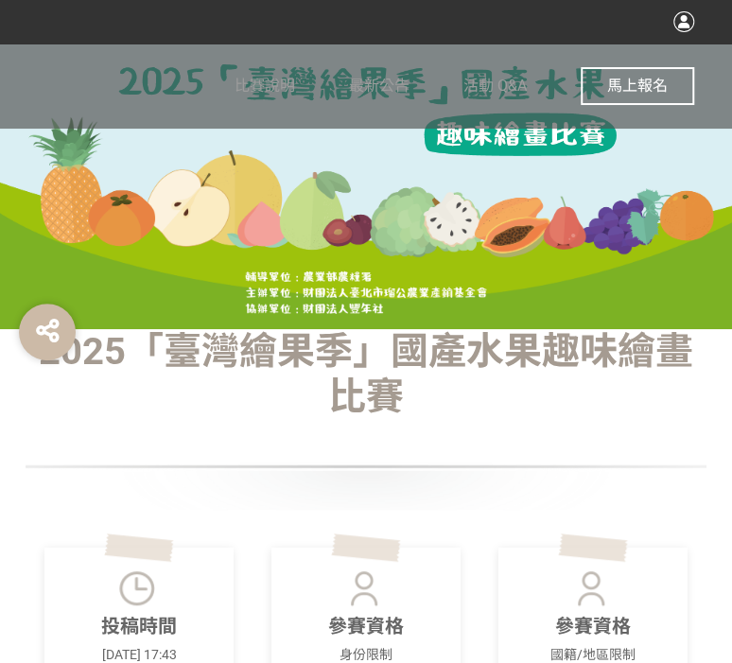
click at [632, 86] on span "馬上報名" at bounding box center [637, 86] width 61 height 18
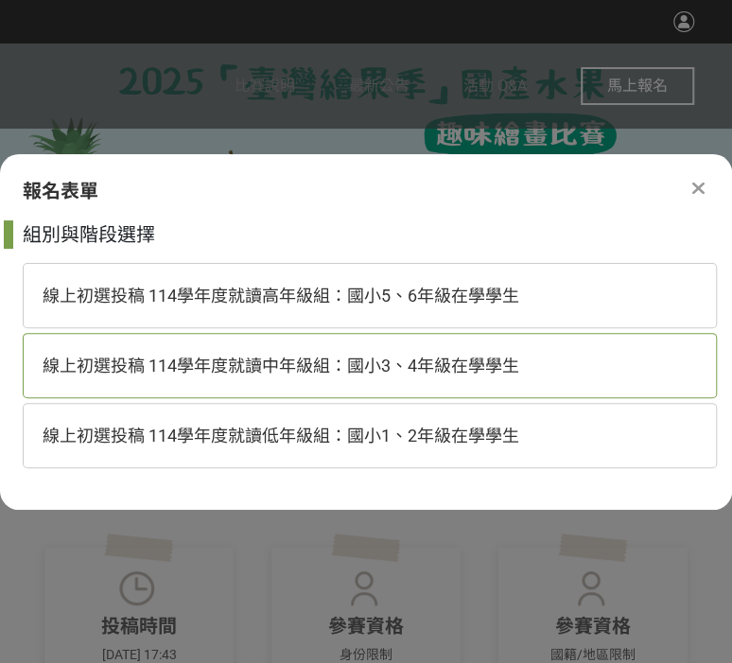
click at [308, 363] on span "線上初選投稿 114學年度就讀中年級組：國小3、4年級在學學生" at bounding box center [281, 366] width 477 height 20
select select "185293:185538"
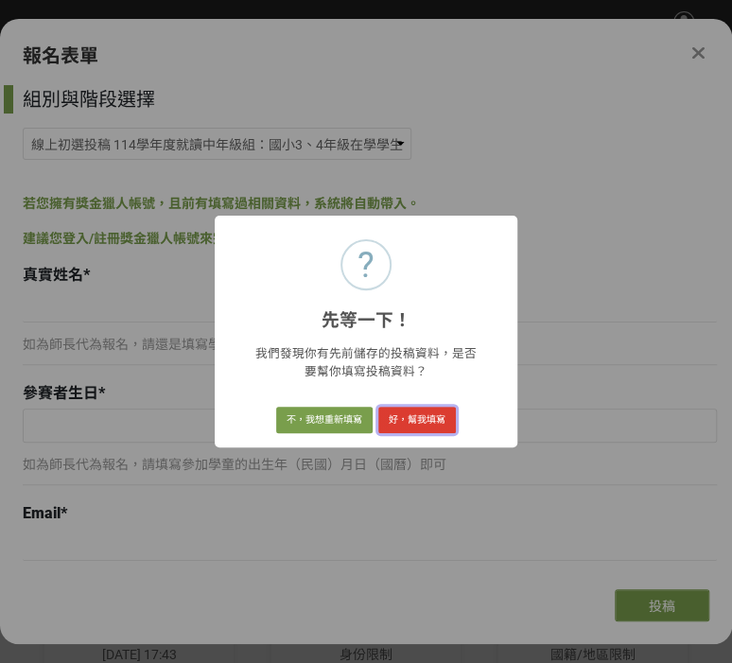
click at [418, 414] on button "好，幫我填寫" at bounding box center [417, 420] width 78 height 26
type input "[PERSON_NAME]"
type input "[DATE]"
type input "[EMAIL_ADDRESS][DOMAIN_NAME]"
type input "0963589636"
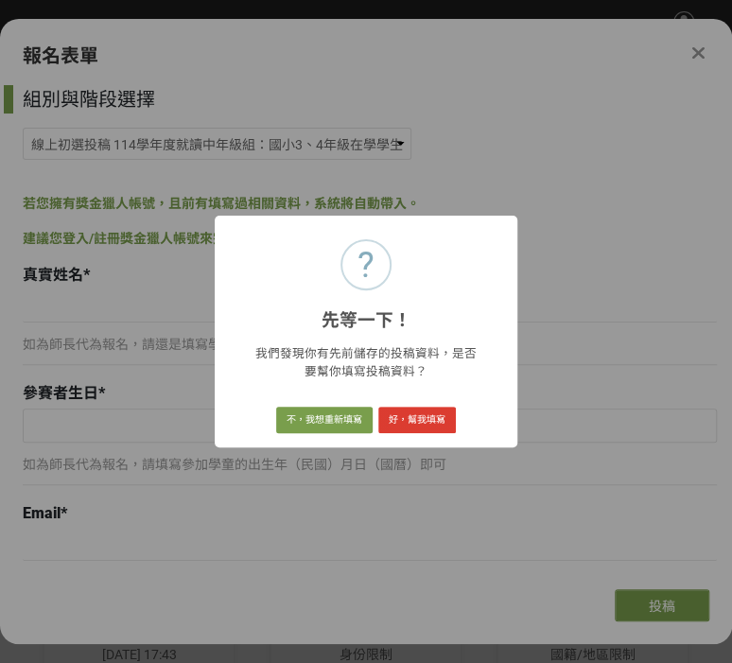
type input "[GEOGRAPHIC_DATA][GEOGRAPHIC_DATA][GEOGRAPHIC_DATA]"
type input "四年級"
type input "[STREET_ADDRESS]"
type input "宥樂"
type input "番石榴"
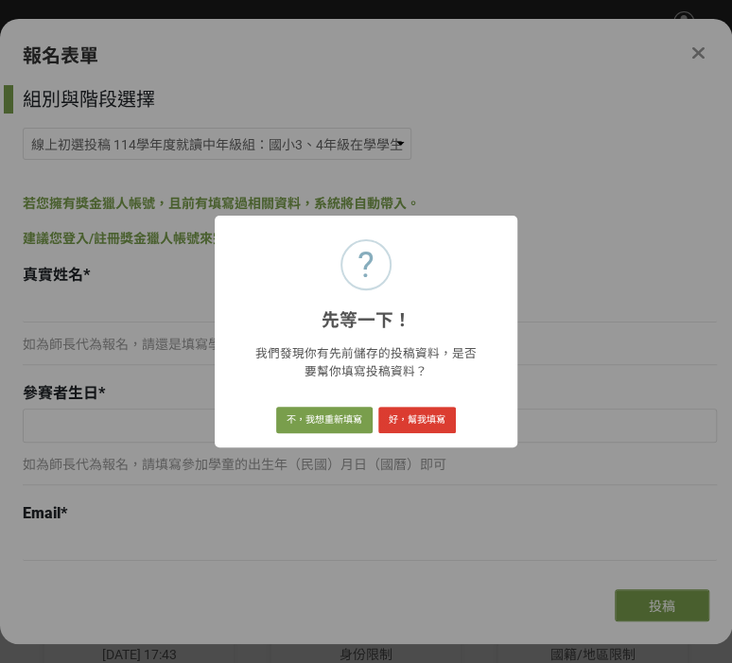
type input "爸爸種的番石榴"
type input "晚餐飯後，爸爸常會拿著切好的番石榴說：[DATE]的番石榴很甜哦！這是爸爸每天，早出晚歸騎著摩托車到田裡辛苦照顧、栽種的番石榴；每每看到爸爸汗流浹背，拿著農具…"
select select "校園講座 / 老師系上推薦"
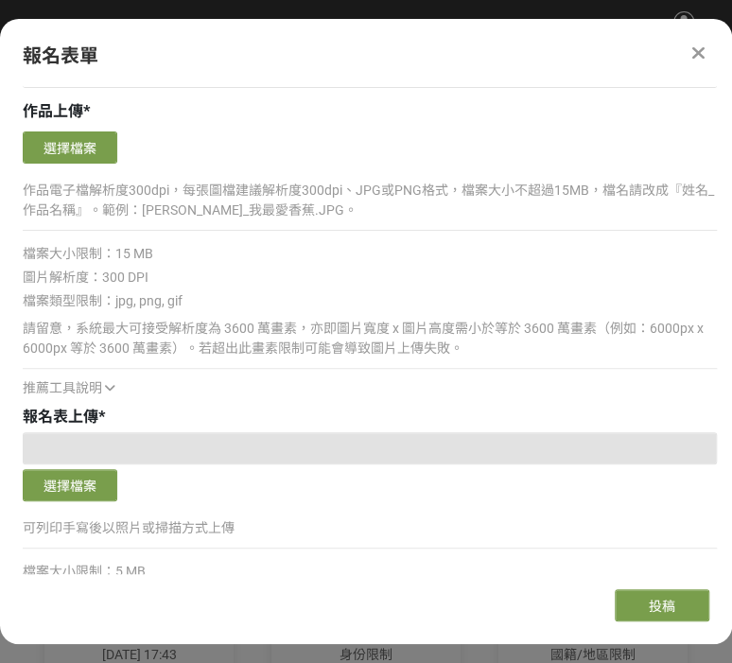
scroll to position [1009, 0]
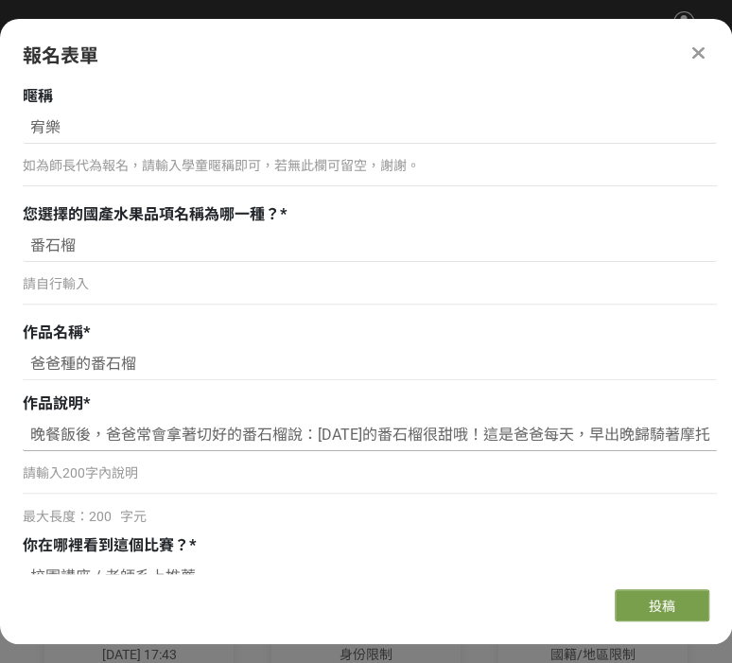
click at [71, 434] on input "晚餐飯後，爸爸常會拿著切好的番石榴說：[DATE]的番石榴很甜哦！這是爸爸每天，早出晚歸騎著摩托車到田裡辛苦照顧、栽種的番石榴；每每看到爸爸汗流浹背，拿著農具…" at bounding box center [370, 435] width 694 height 32
drag, startPoint x: 32, startPoint y: 434, endPoint x: 728, endPoint y: 422, distance: 695.5
click at [728, 422] on div "組別與階段選擇 線上初選投稿 114學年度就讀高年級組：國小5、6年級在學學生 線上初選投稿 114學年度就讀中年級組：國小3、4年級在學學生 線上初選投稿 …" at bounding box center [366, 329] width 732 height 489
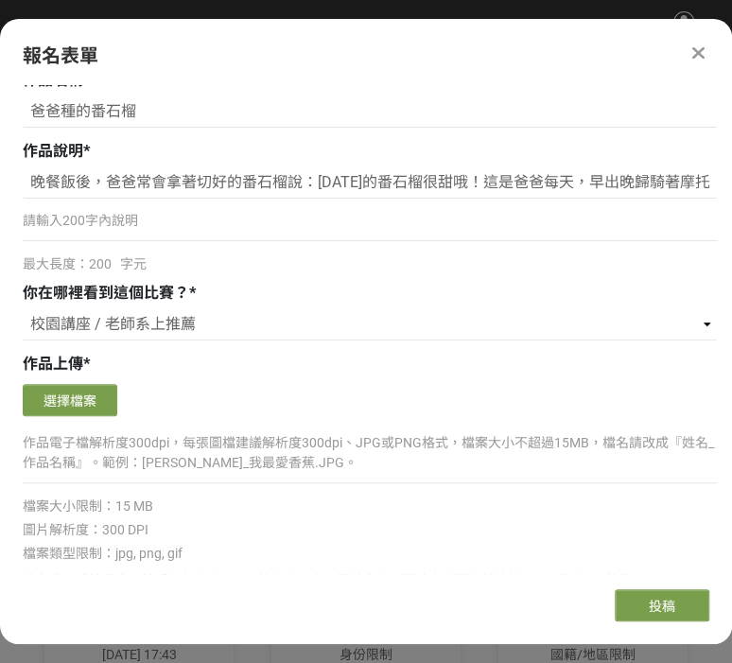
click at [251, 379] on div "確認上傳 取消 旋轉圖片 選擇檔案" at bounding box center [370, 400] width 694 height 42
click at [91, 404] on button "選擇檔案" at bounding box center [70, 400] width 95 height 32
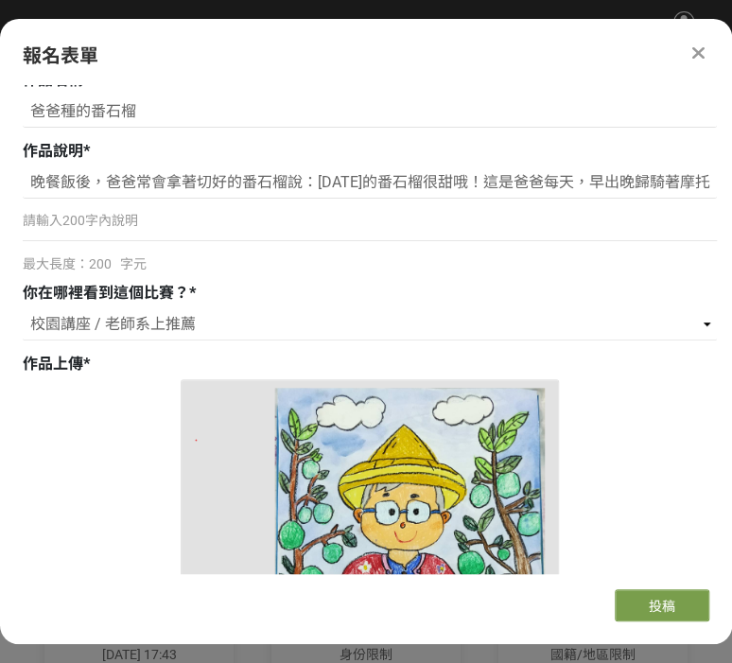
scroll to position [1514, 0]
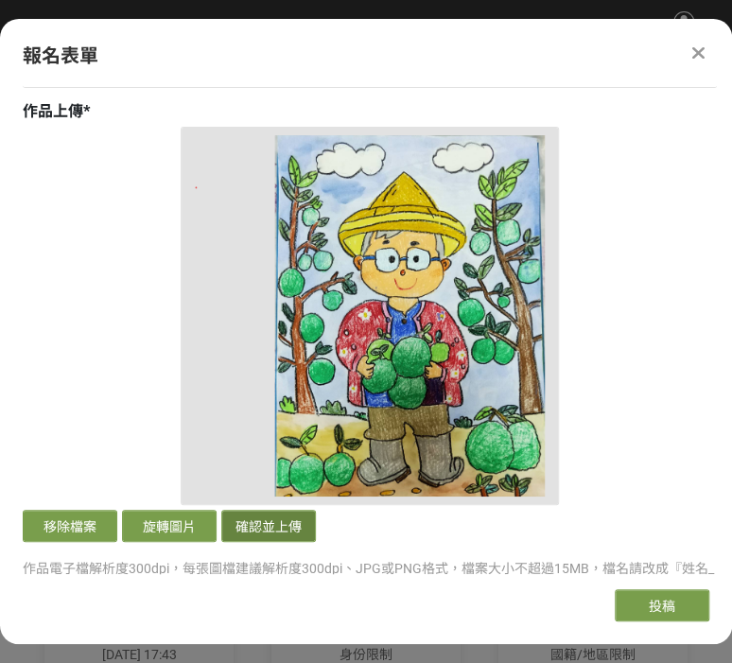
click at [282, 525] on button "確認並上傳" at bounding box center [268, 526] width 95 height 32
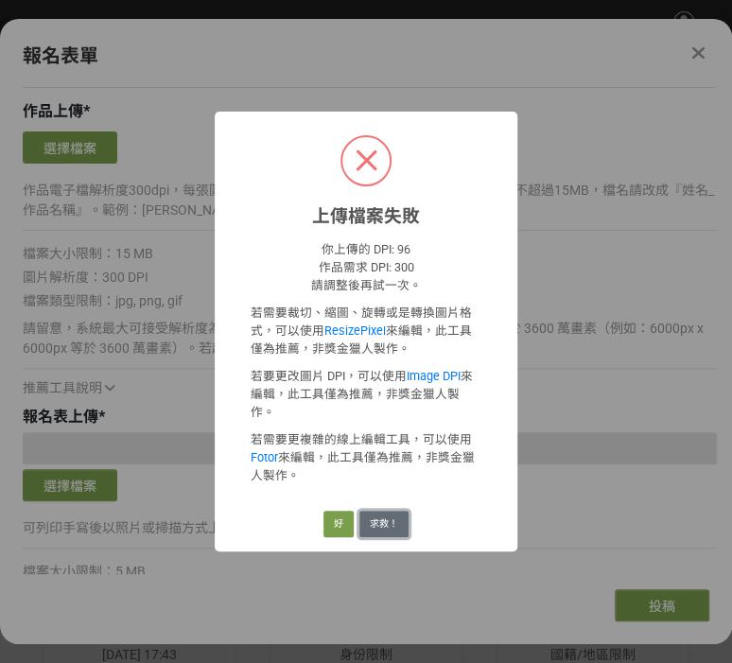
click at [394, 515] on button "求救！" at bounding box center [384, 524] width 49 height 26
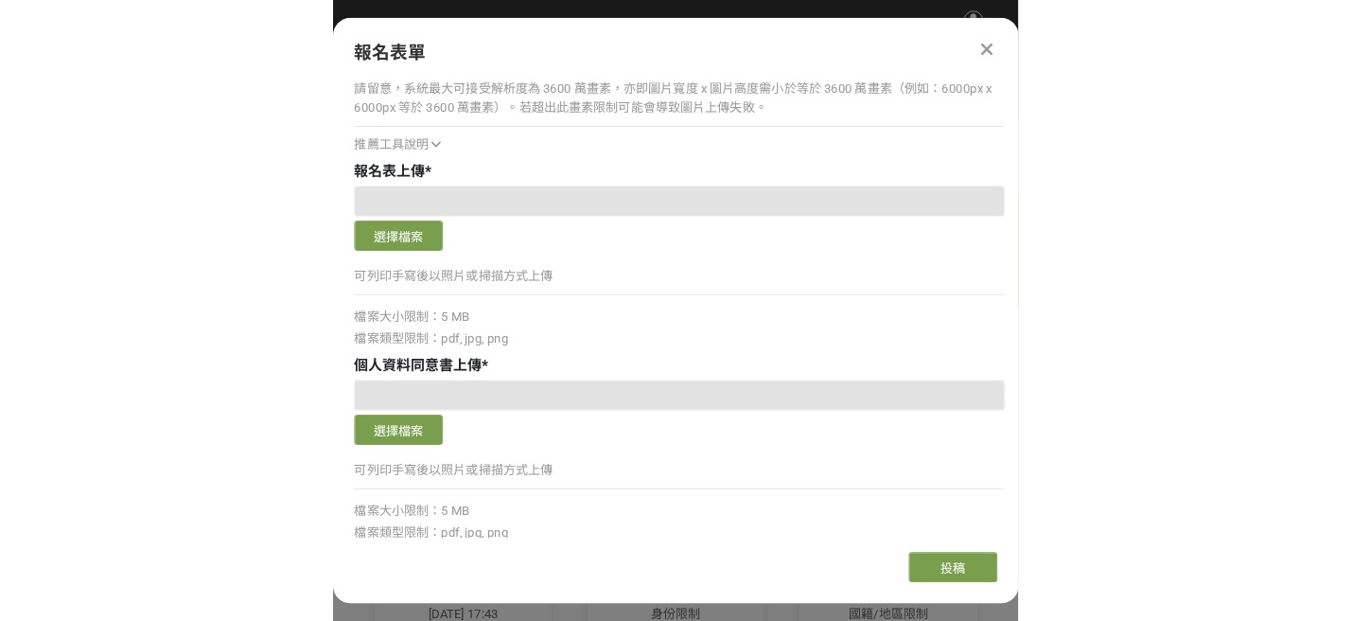
scroll to position [1766, 0]
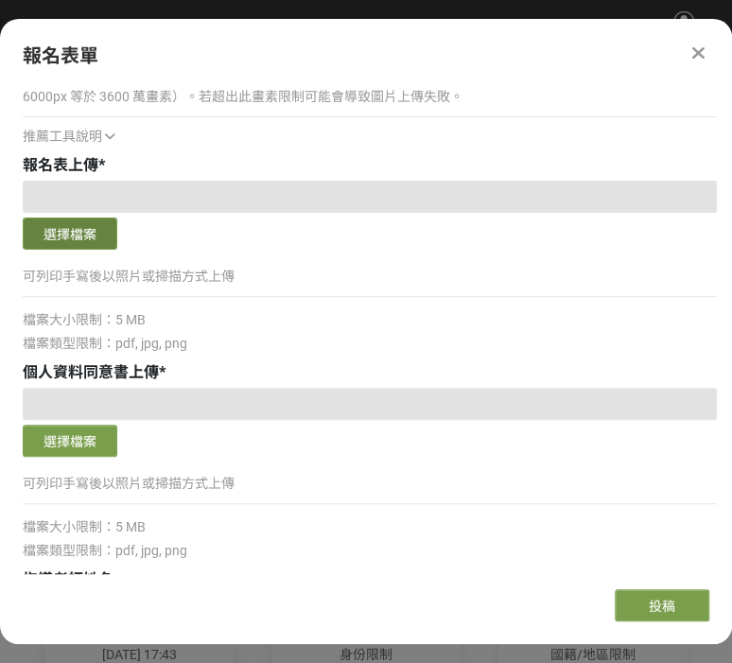
click at [99, 239] on button "選擇檔案" at bounding box center [70, 234] width 95 height 32
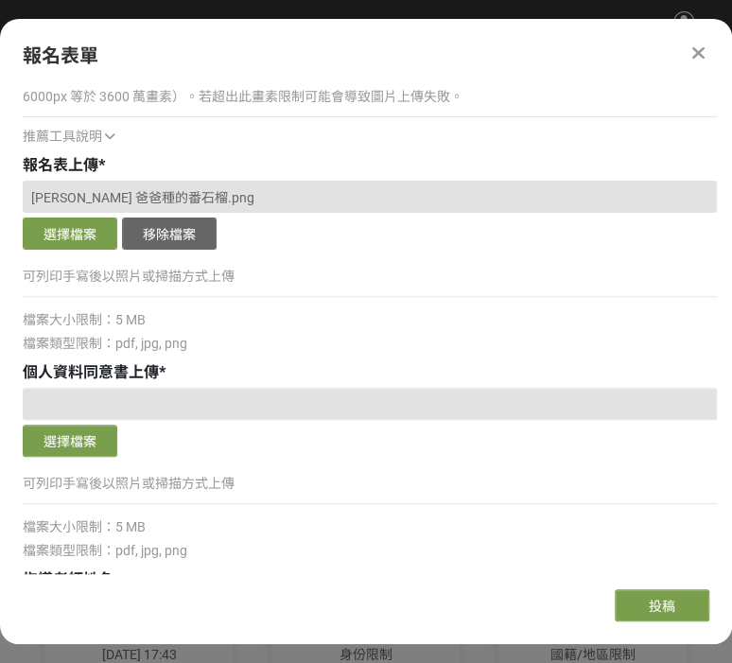
click at [134, 190] on span "李宥樂 爸爸種的番石榴.png" at bounding box center [142, 197] width 223 height 15
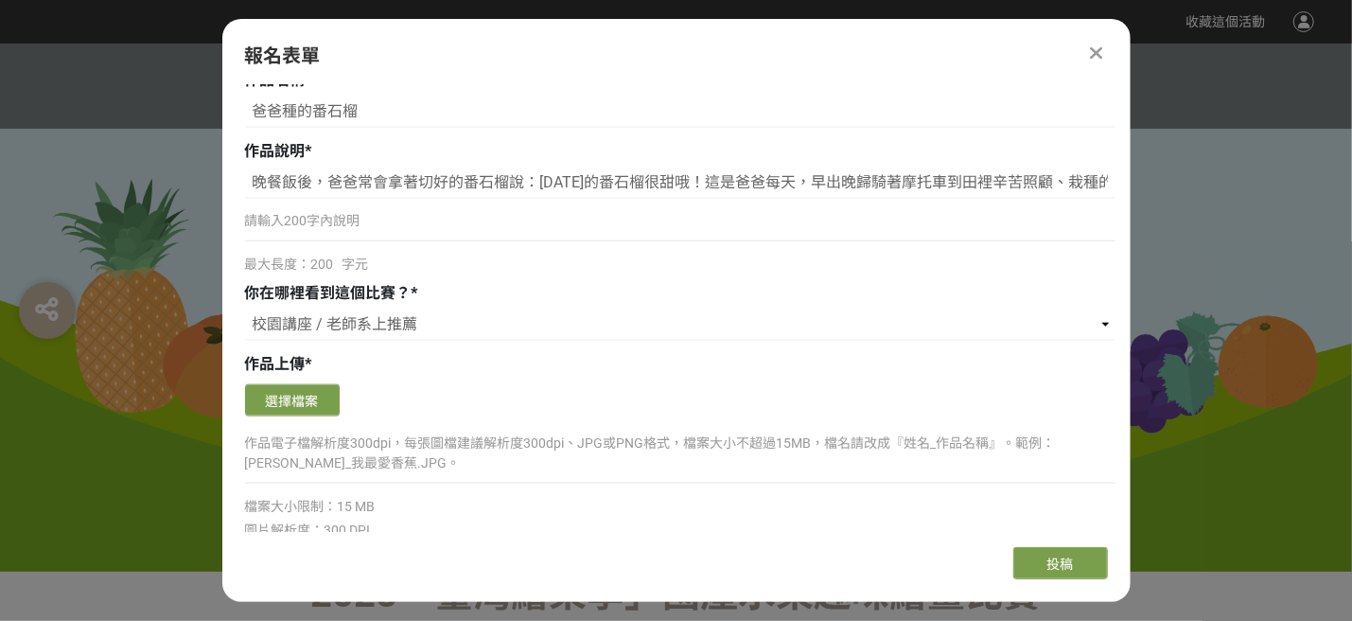
scroll to position [1514, 0]
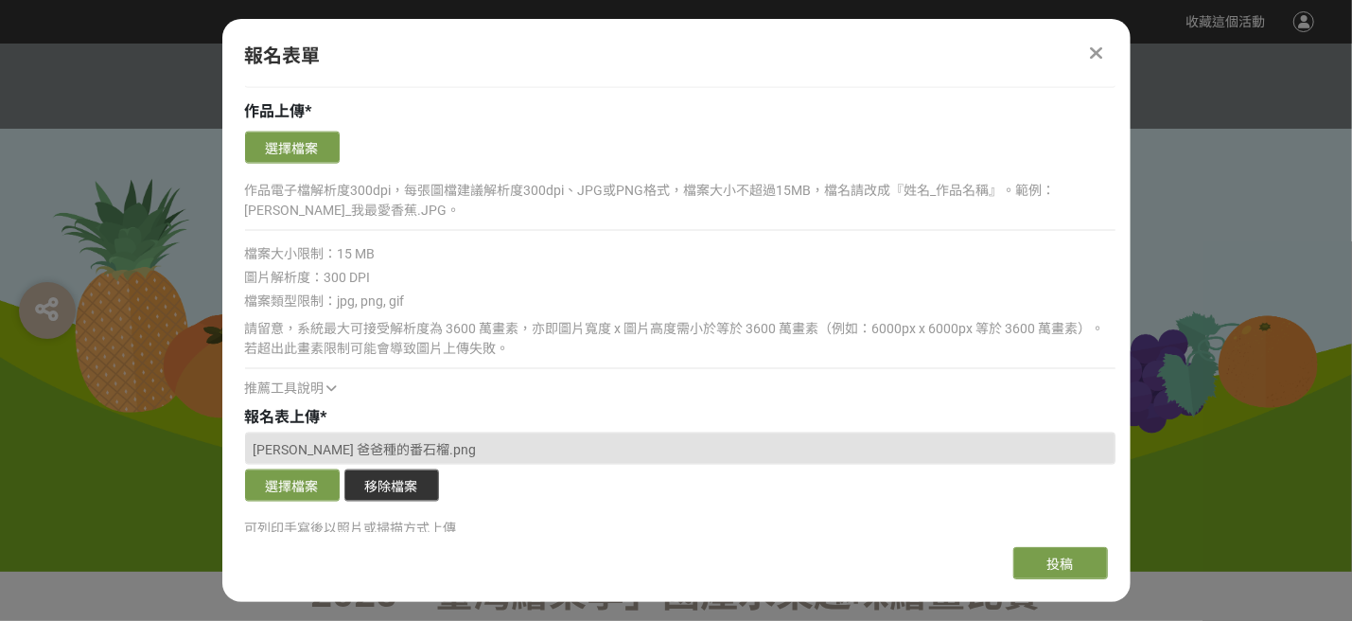
click at [385, 486] on button "移除檔案" at bounding box center [391, 485] width 95 height 32
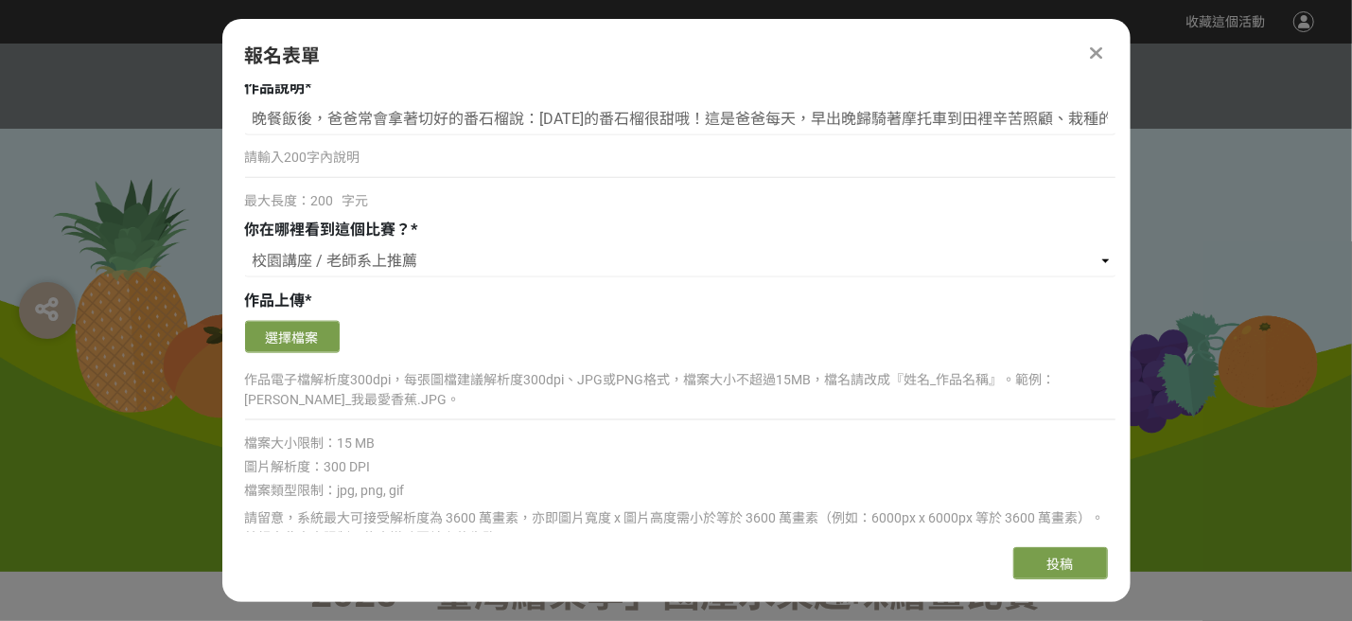
scroll to position [1261, 0]
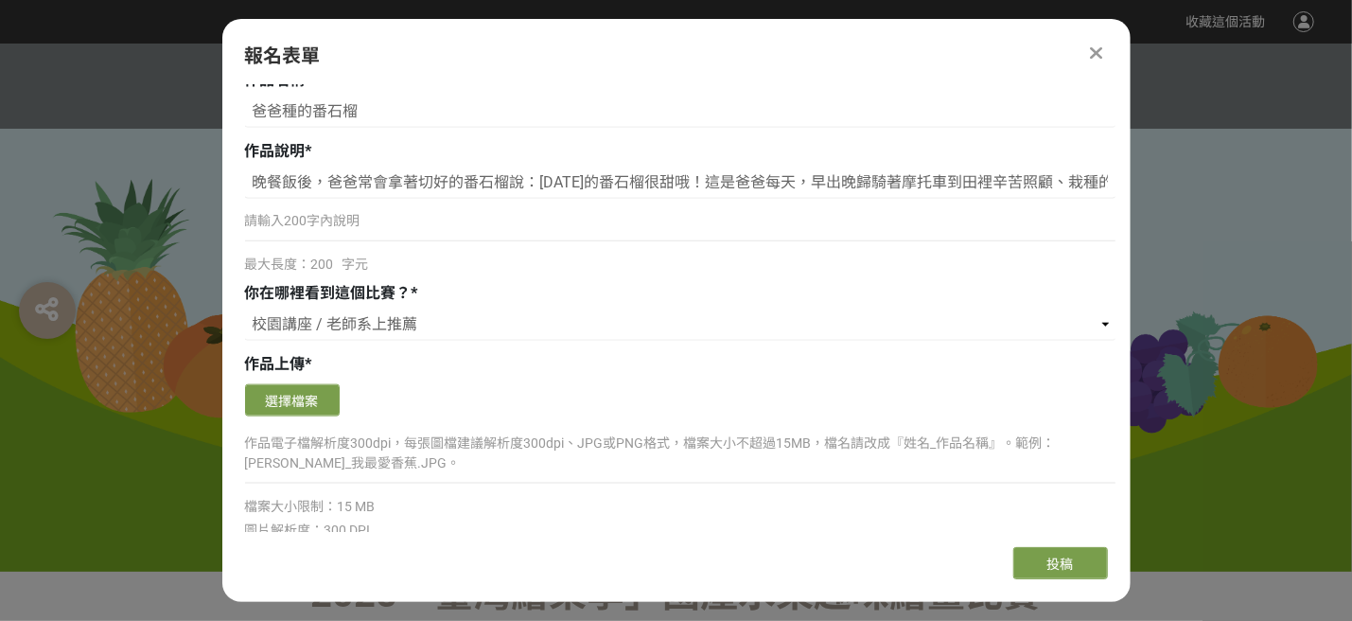
click at [346, 438] on p "作品電子檔解析度300dpi，每張圖檔建議解析度300dpi、JPG或PNG格式，檔案大小不超過15MB，檔名請改成『姓名_作品名稱』。範例：[PERSON_…" at bounding box center [680, 453] width 870 height 40
drag, startPoint x: 375, startPoint y: 441, endPoint x: 395, endPoint y: 443, distance: 20.9
click at [395, 443] on p "作品電子檔解析度300dpi，每張圖檔建議解析度300dpi、JPG或PNG格式，檔案大小不超過15MB，檔名請改成『姓名_作品名稱』。範例：[PERSON_…" at bounding box center [680, 453] width 870 height 40
copy p "dpi"
click at [310, 397] on button "選擇檔案" at bounding box center [292, 400] width 95 height 32
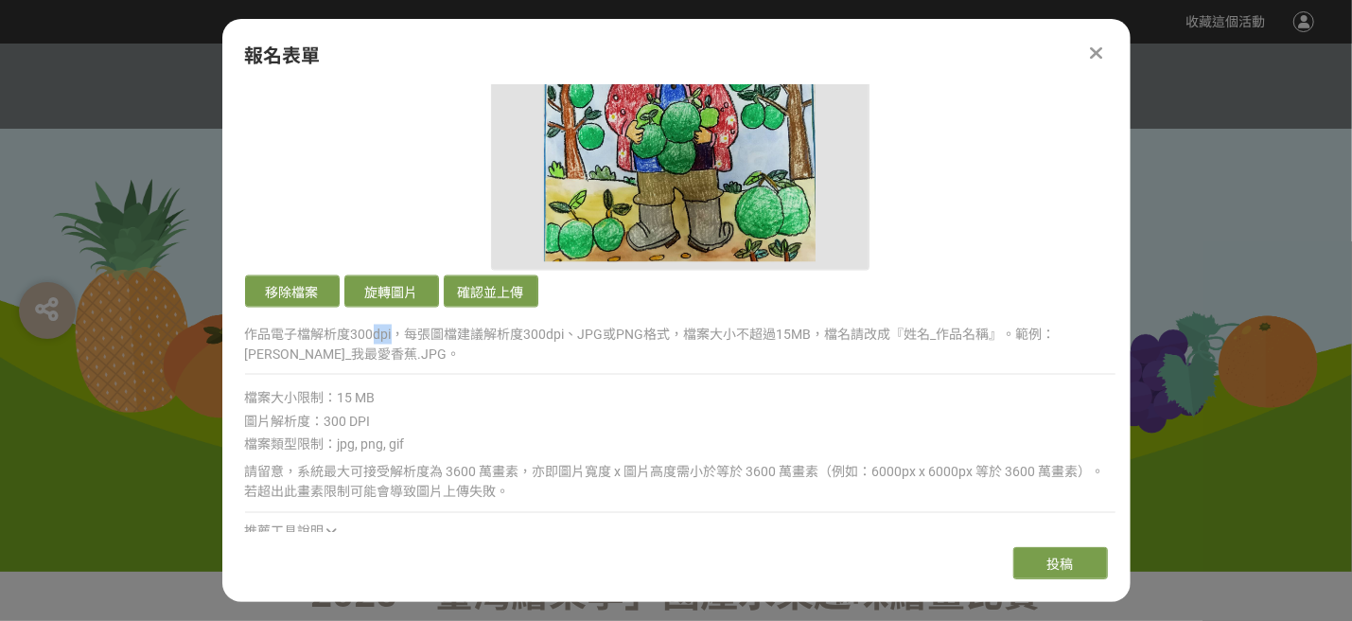
scroll to position [1766, 0]
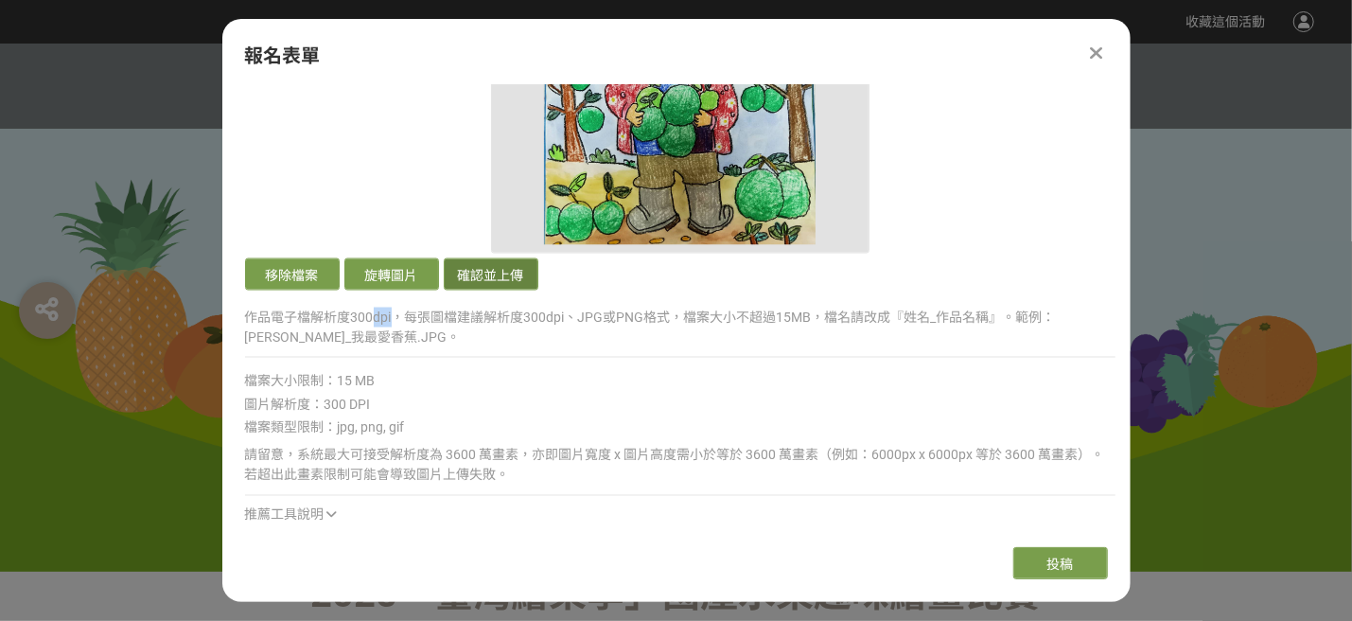
click at [507, 274] on button "確認並上傳" at bounding box center [491, 274] width 95 height 32
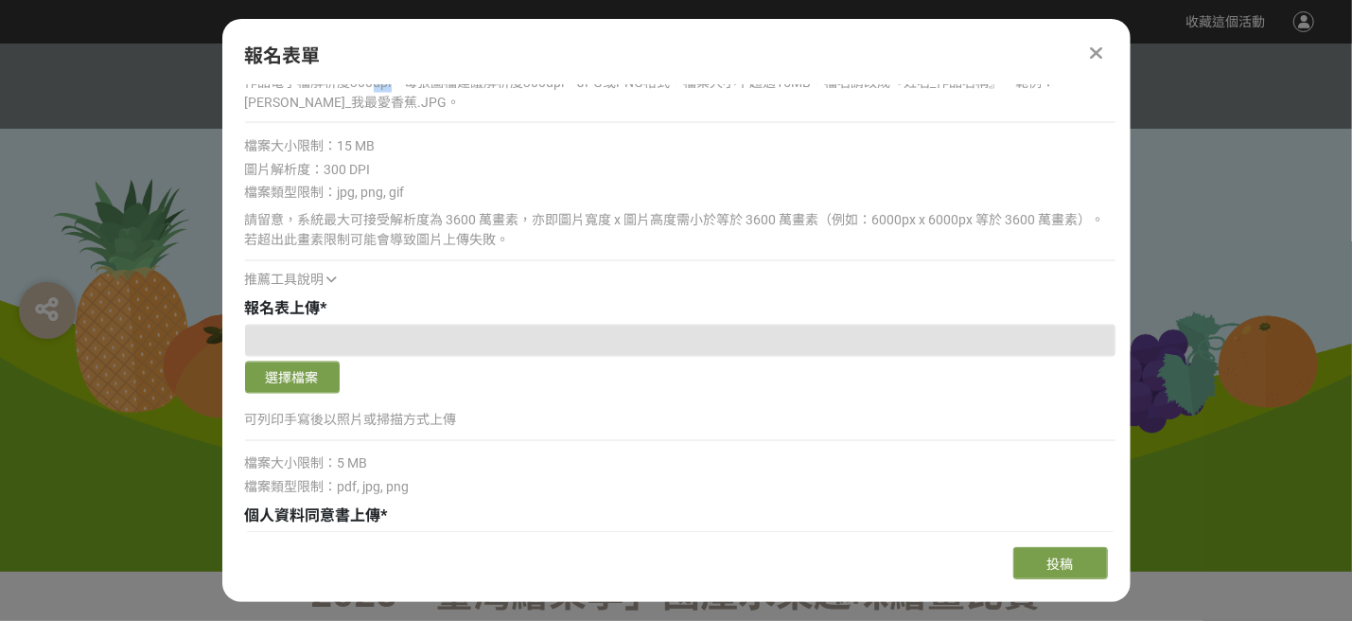
scroll to position [2018, 0]
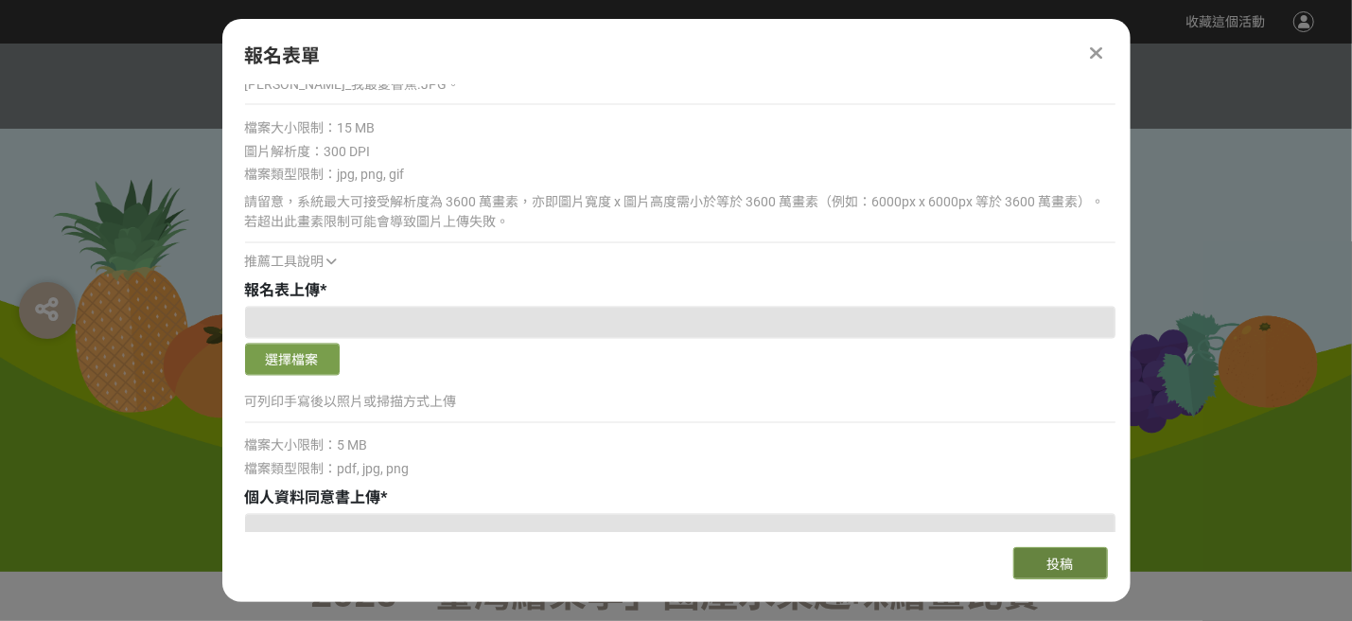
click at [731, 556] on button "投稿" at bounding box center [1060, 563] width 95 height 32
click at [310, 298] on div "報名表上傳 *" at bounding box center [680, 291] width 870 height 23
click at [298, 315] on div at bounding box center [680, 323] width 870 height 32
click at [298, 327] on div at bounding box center [680, 323] width 870 height 32
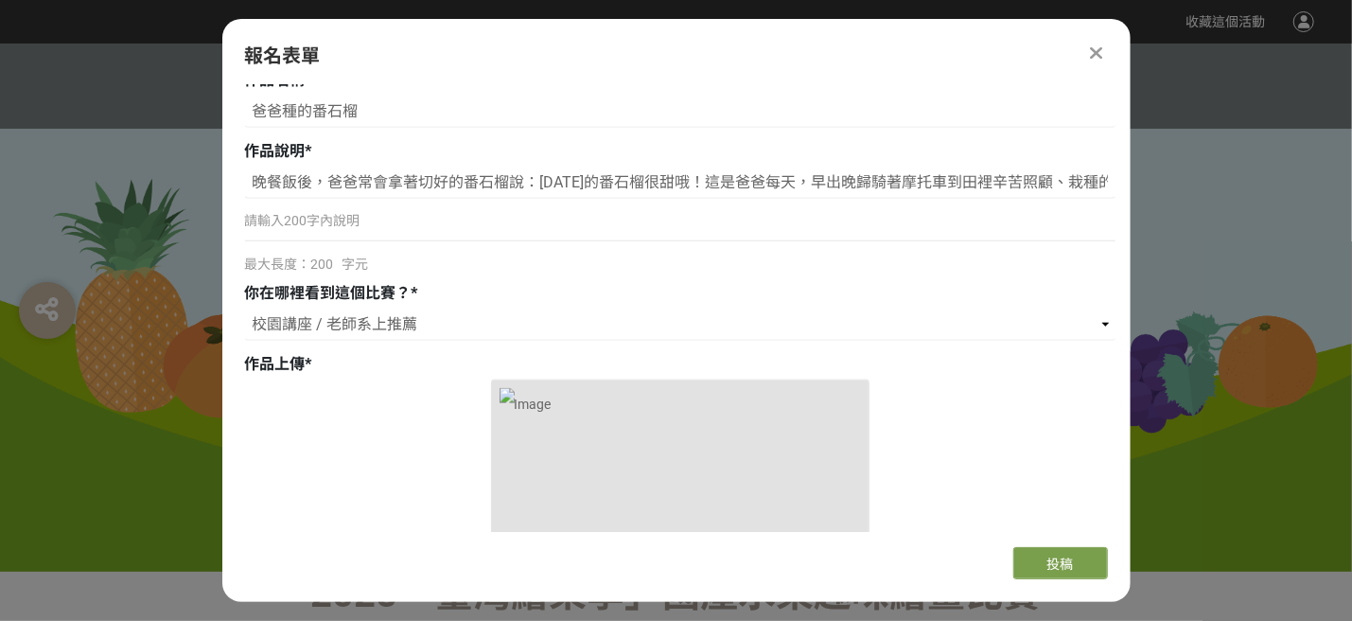
scroll to position [1009, 0]
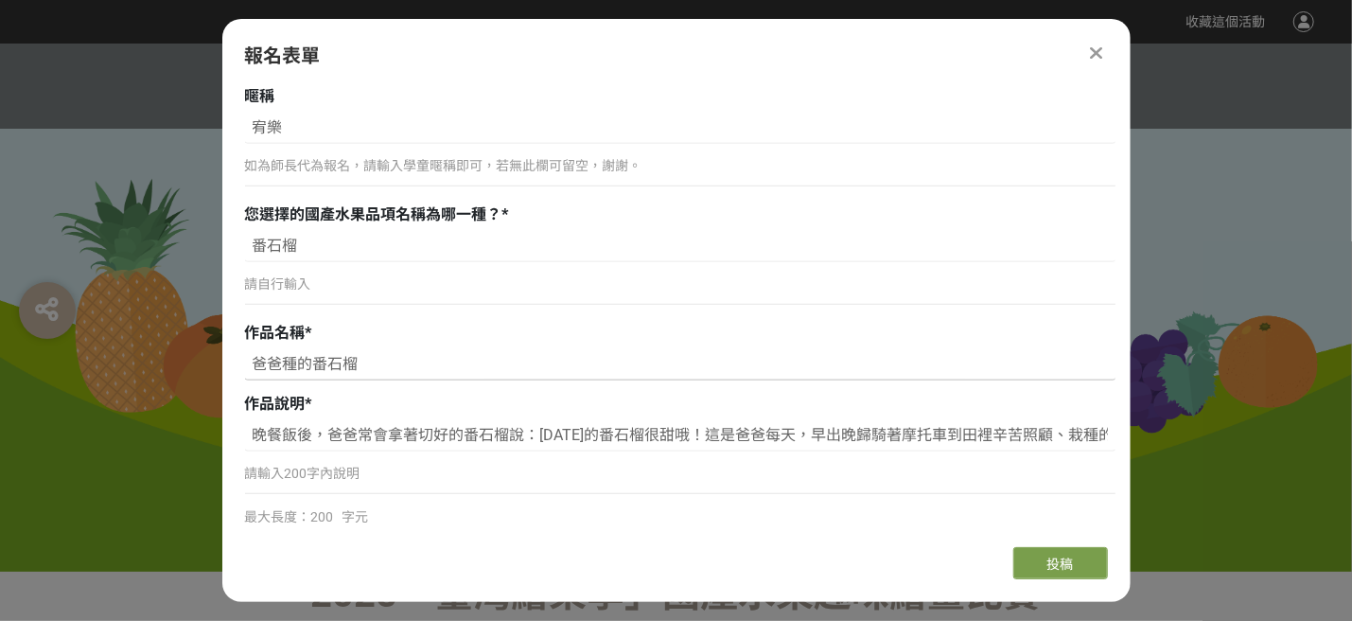
drag, startPoint x: 252, startPoint y: 355, endPoint x: 373, endPoint y: 345, distance: 121.5
click at [373, 348] on input "爸爸種的番石榴" at bounding box center [680, 364] width 870 height 32
drag, startPoint x: 250, startPoint y: 432, endPoint x: 1116, endPoint y: 457, distance: 866.1
click at [731, 457] on div "組別與階段選擇 線上初選投稿 114學年度就讀高年級組：國小5、6年級在學學生 線上初選投稿 114學年度就讀中年級組：國小3、4年級在學學生 線上初選投稿 …" at bounding box center [676, 308] width 908 height 447
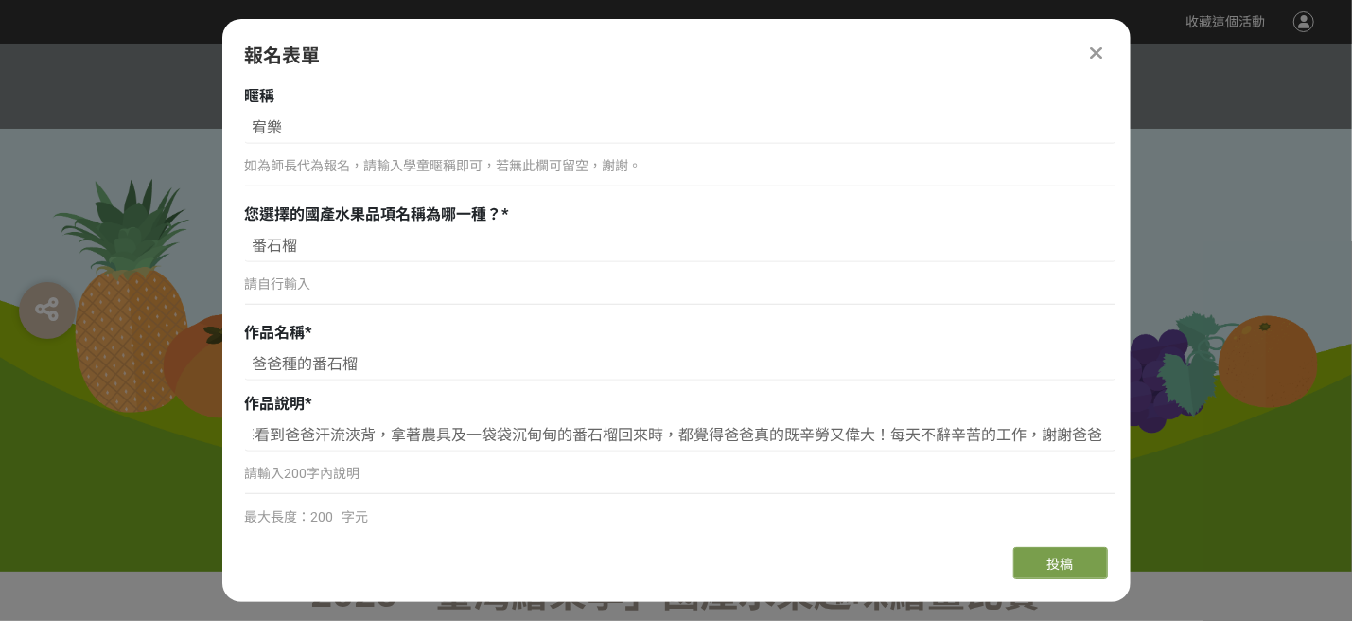
scroll to position [0, 0]
click at [731, 40] on div "報名表單 組別與階段選擇 線上初選投稿 114學年度就讀高年級組：國小5、6年級在學學生 線上初選投稿 114學年度就讀中年級組：國小3、4年級在學學生 線上…" at bounding box center [676, 310] width 908 height 583
click at [731, 53] on icon at bounding box center [1096, 53] width 12 height 19
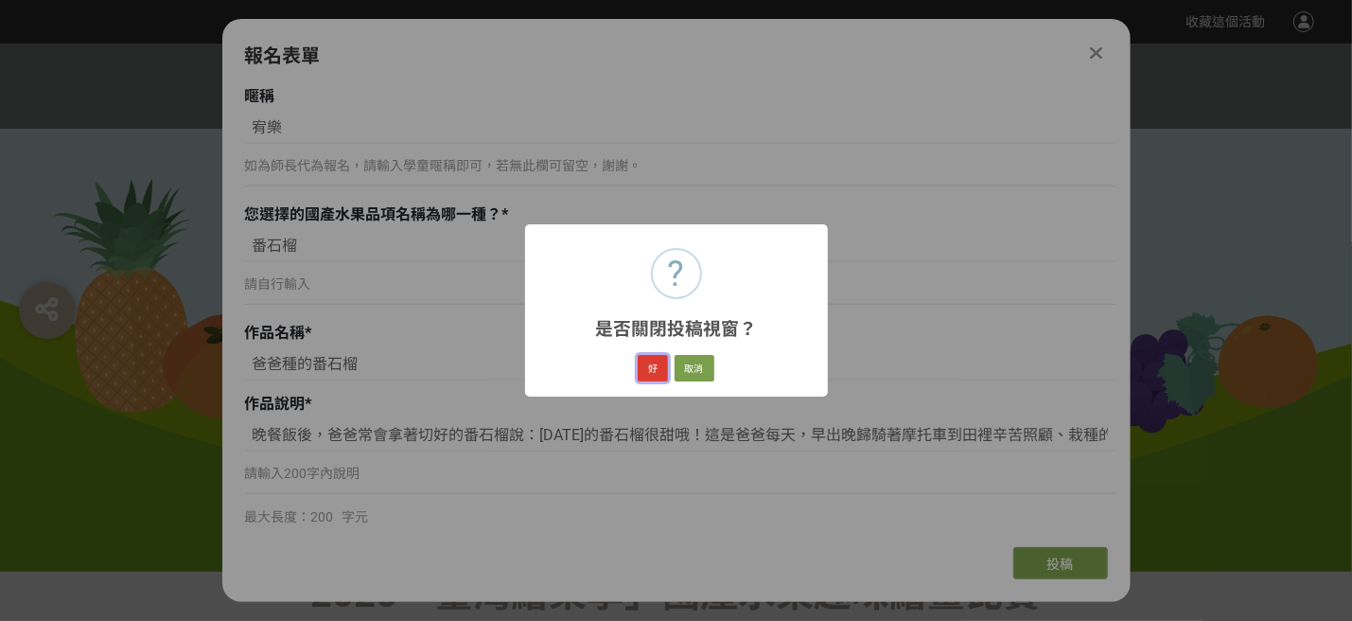
click at [650, 371] on button "好" at bounding box center [653, 368] width 30 height 26
